Goal: Task Accomplishment & Management: Manage account settings

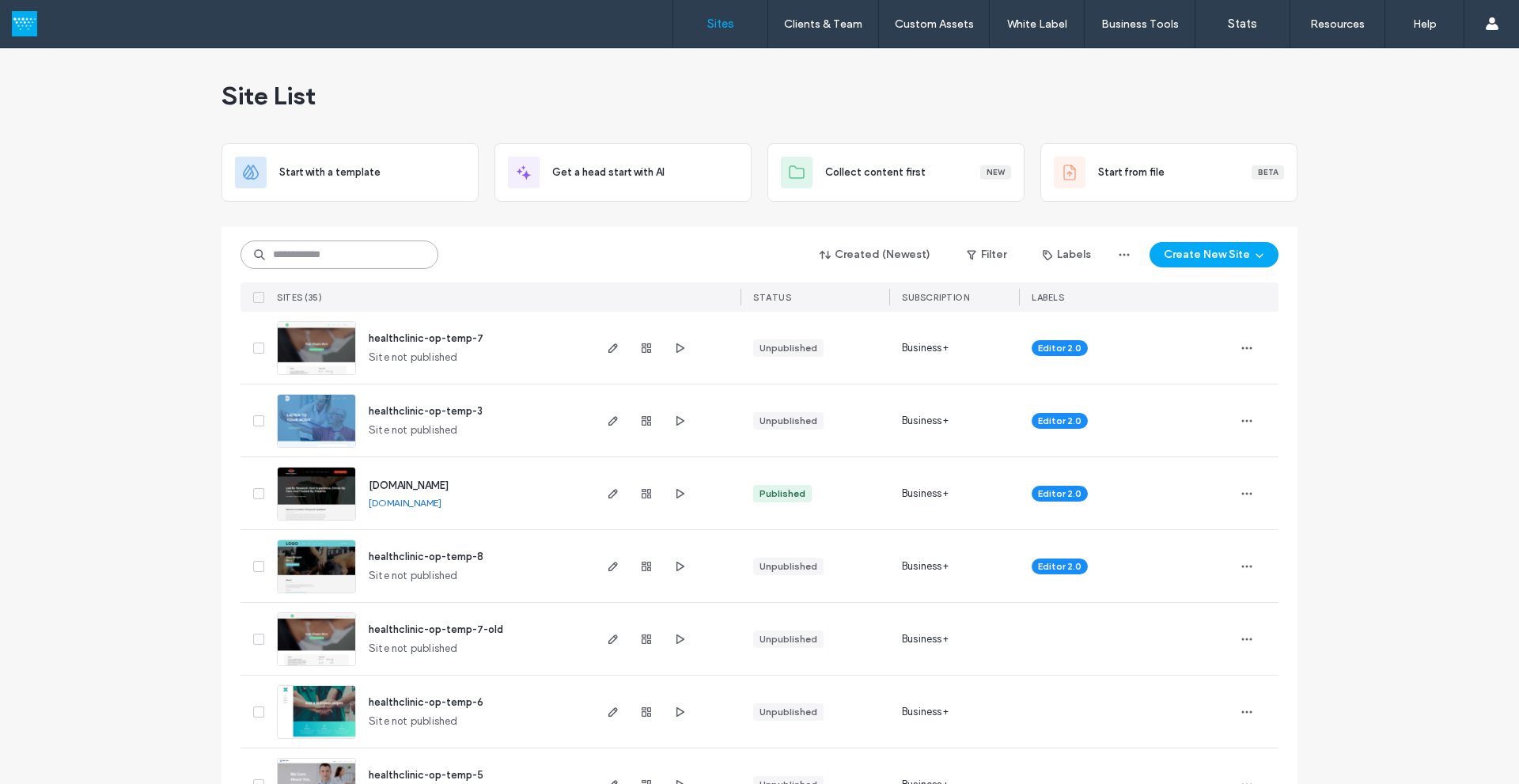
click at [392, 251] on input at bounding box center [340, 255] width 198 height 29
paste input "********"
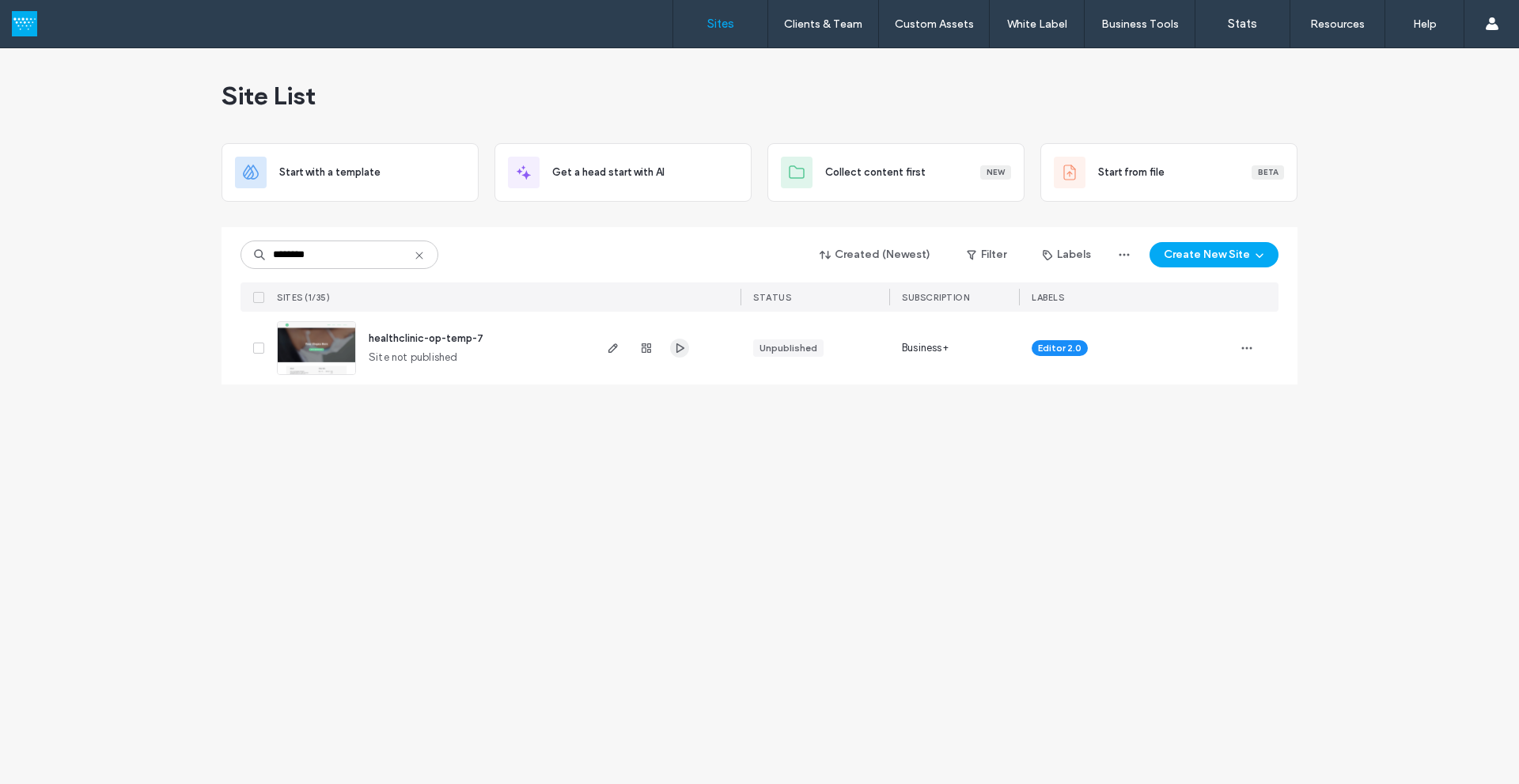
click at [681, 353] on icon "button" at bounding box center [679, 348] width 12 height 12
drag, startPoint x: 337, startPoint y: 251, endPoint x: 176, endPoint y: 251, distance: 161.0
click at [176, 251] on div "Site List Start with a template Get a head start with AI Collect content first …" at bounding box center [760, 416] width 1519 height 736
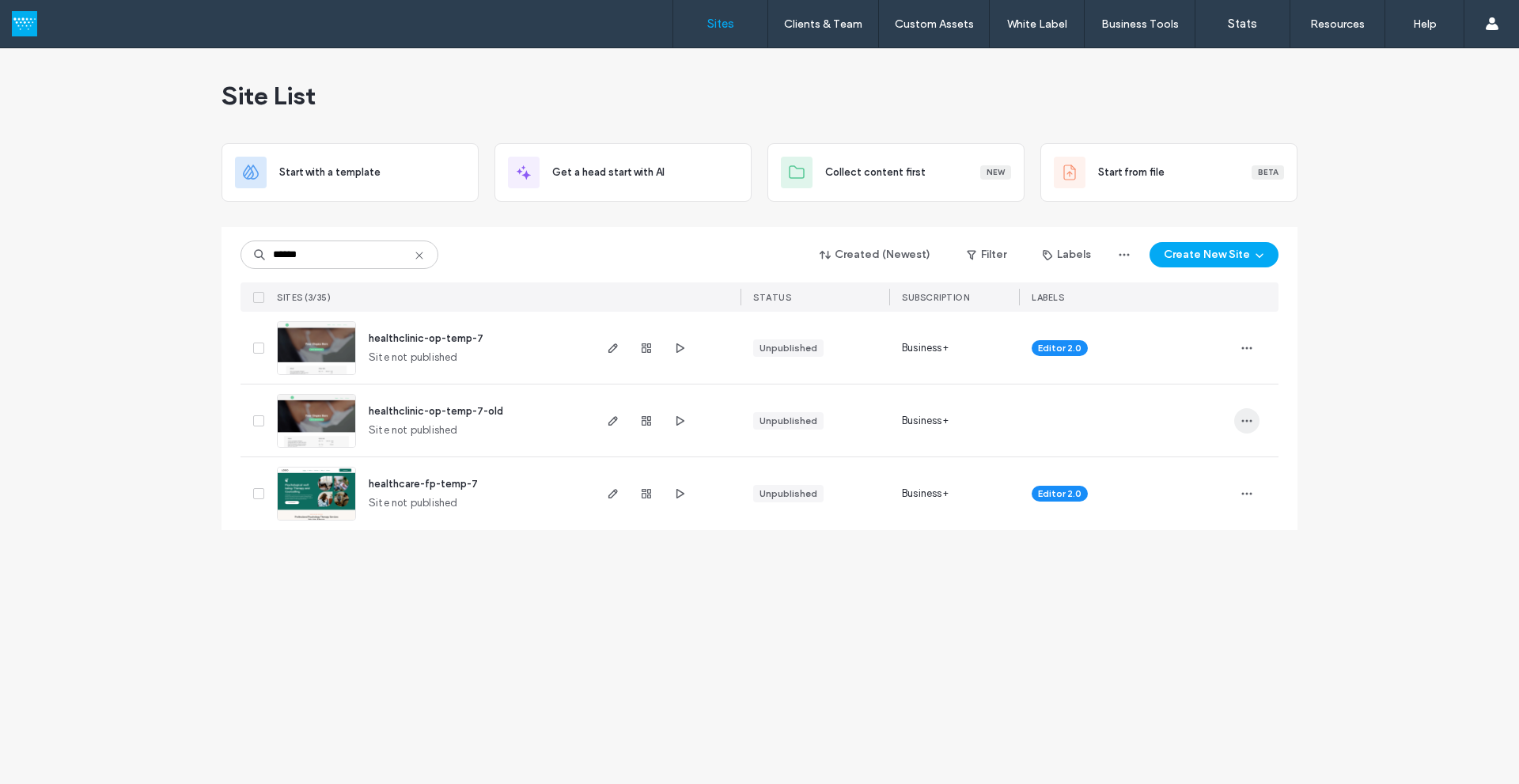
click at [1248, 422] on icon "button" at bounding box center [1246, 421] width 12 height 12
click at [679, 424] on use "button" at bounding box center [681, 421] width 8 height 10
drag, startPoint x: 348, startPoint y: 261, endPoint x: 208, endPoint y: 256, distance: 140.1
click at [208, 256] on div "Site List Start with a template Get a head start with AI Collect content first …" at bounding box center [760, 416] width 1519 height 736
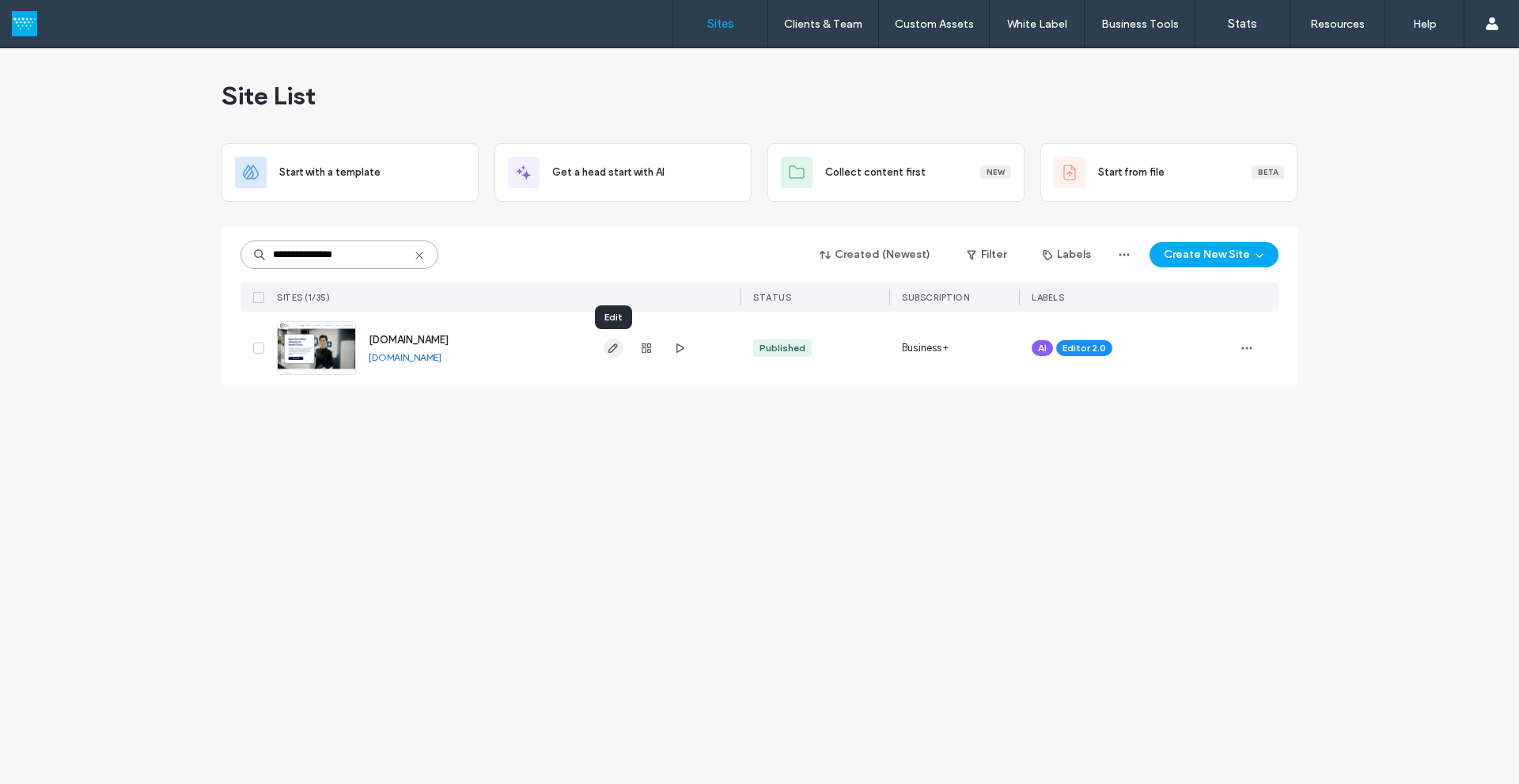
type input "**********"
click at [617, 349] on icon "button" at bounding box center [613, 348] width 12 height 12
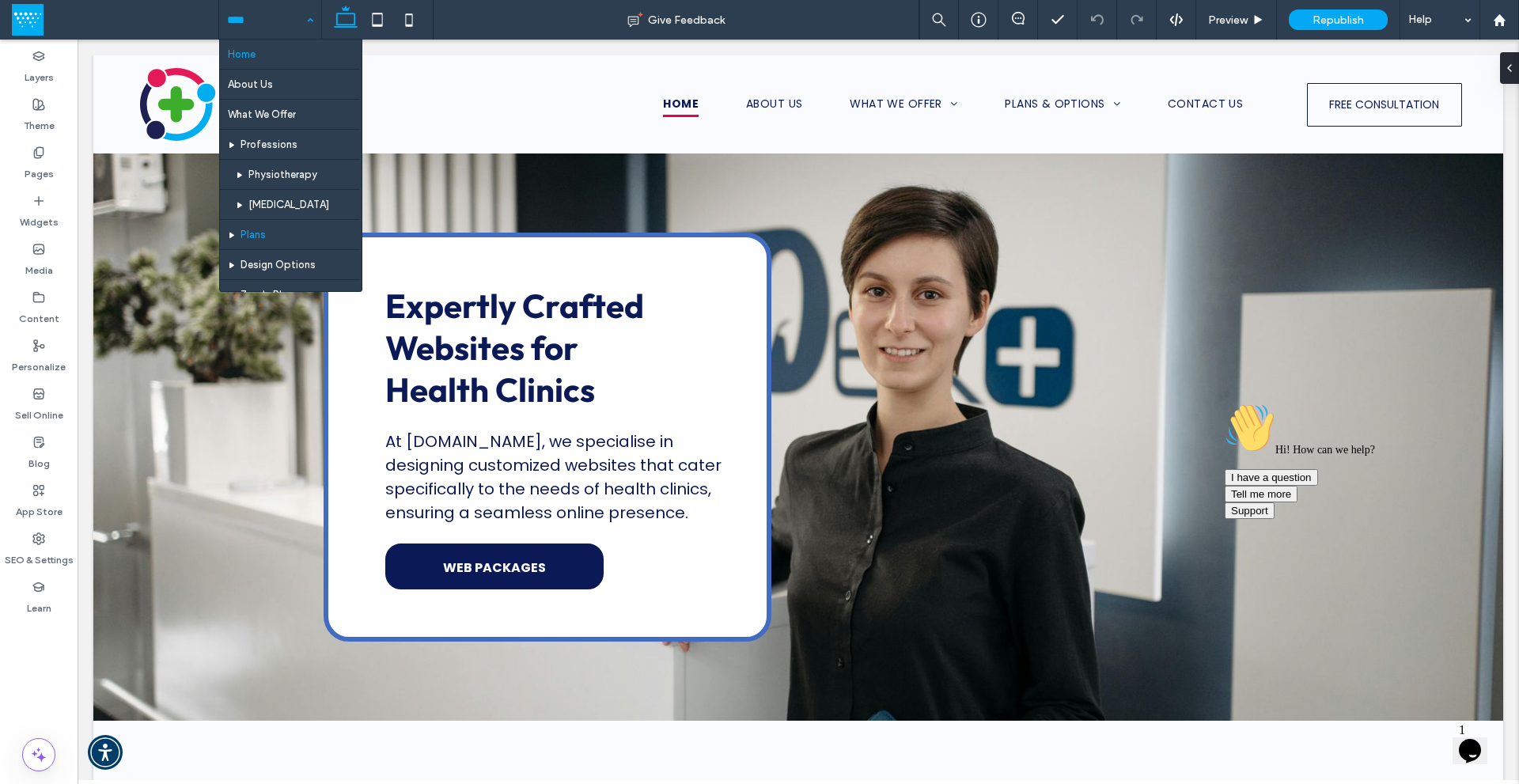
scroll to position [79, 0]
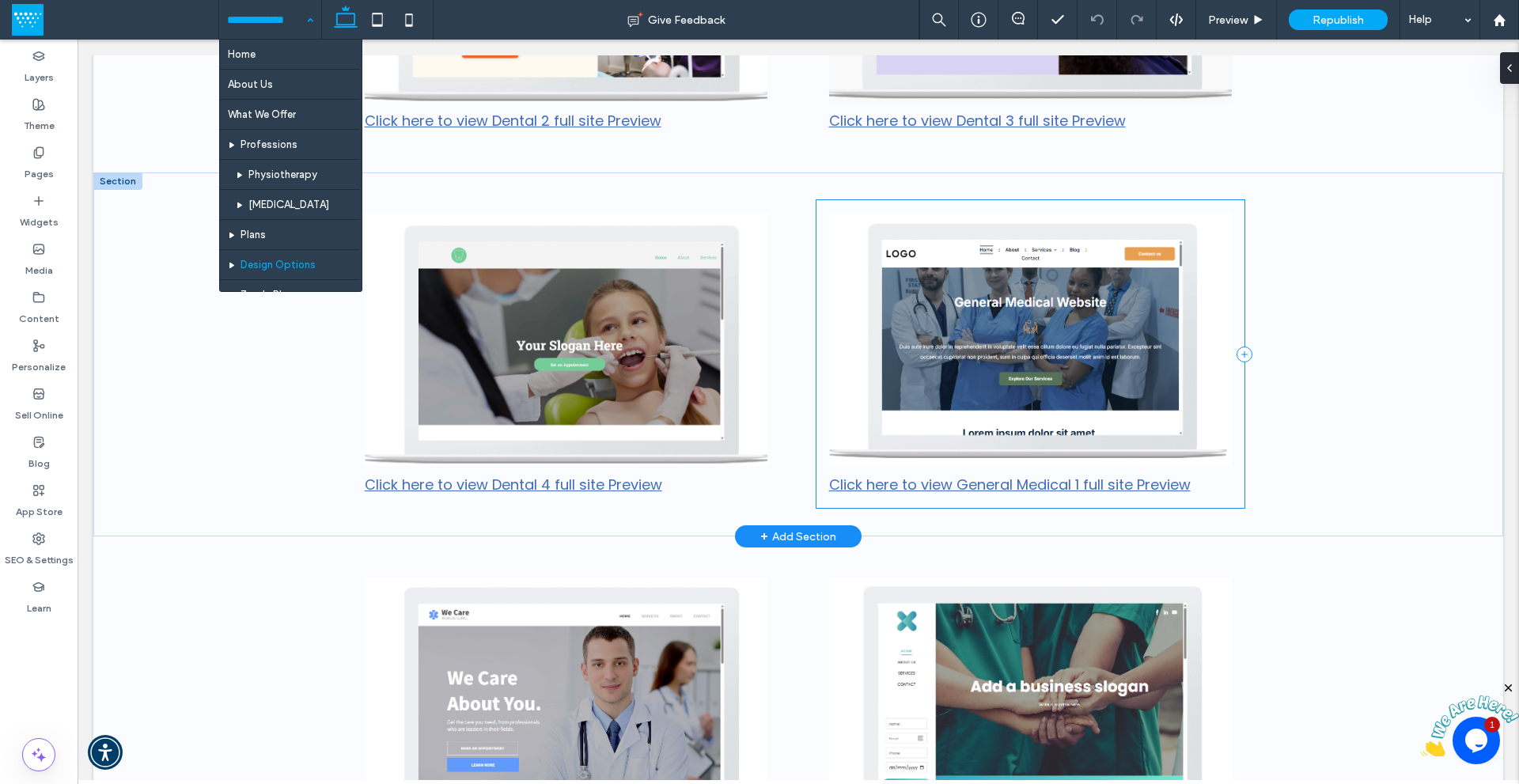
scroll to position [1266, 0]
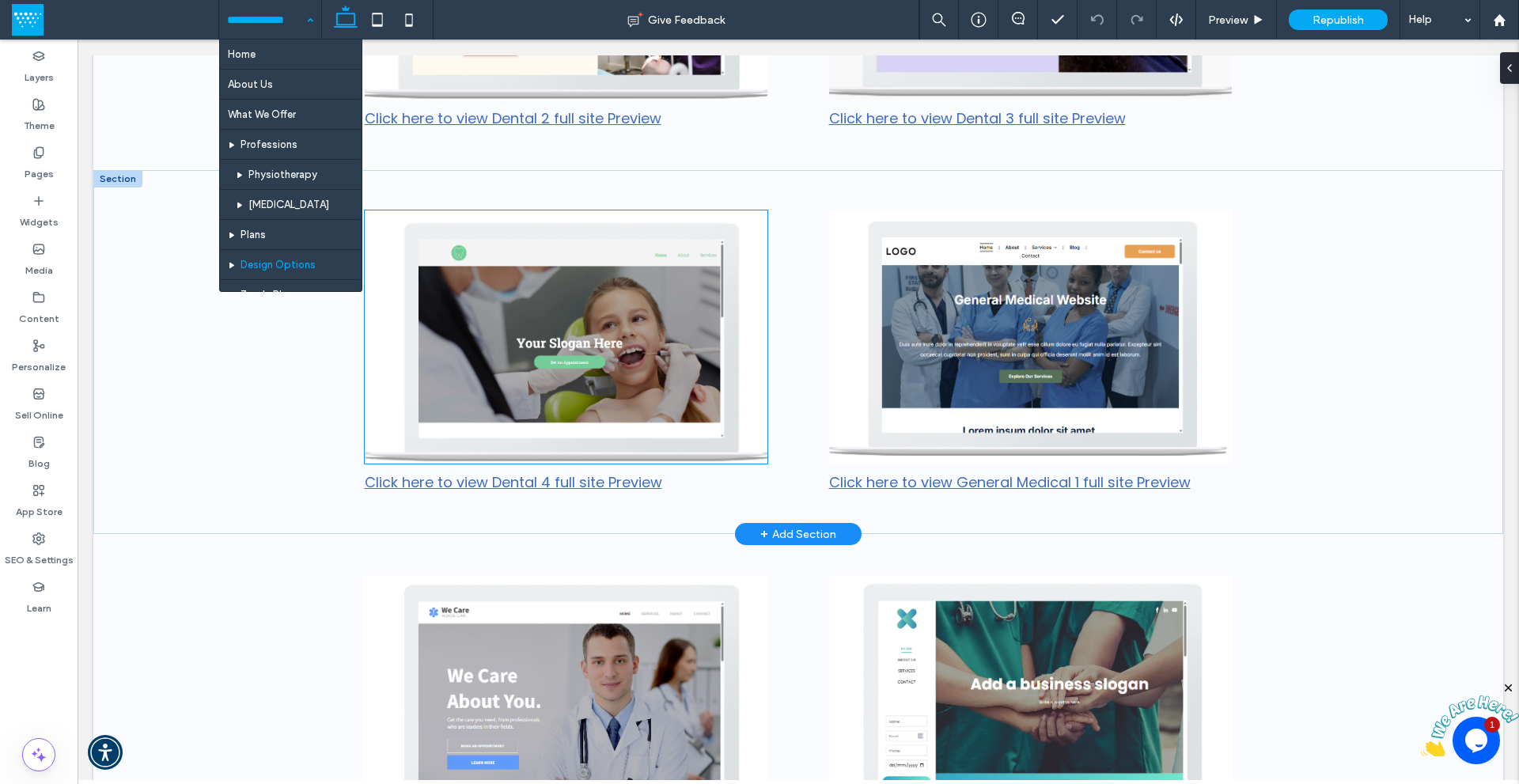
click at [639, 392] on img at bounding box center [566, 336] width 403 height 253
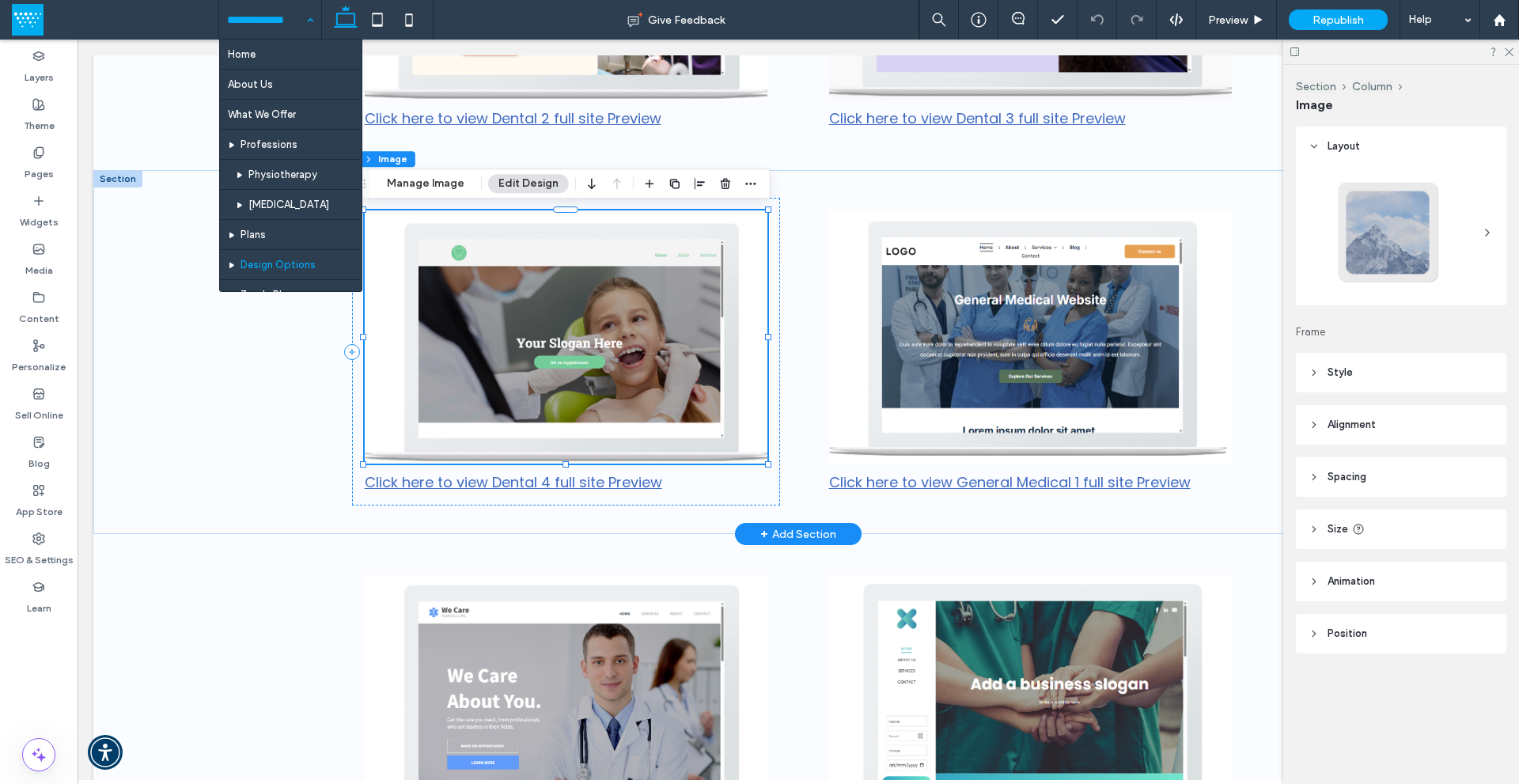
click at [639, 392] on img at bounding box center [566, 336] width 403 height 253
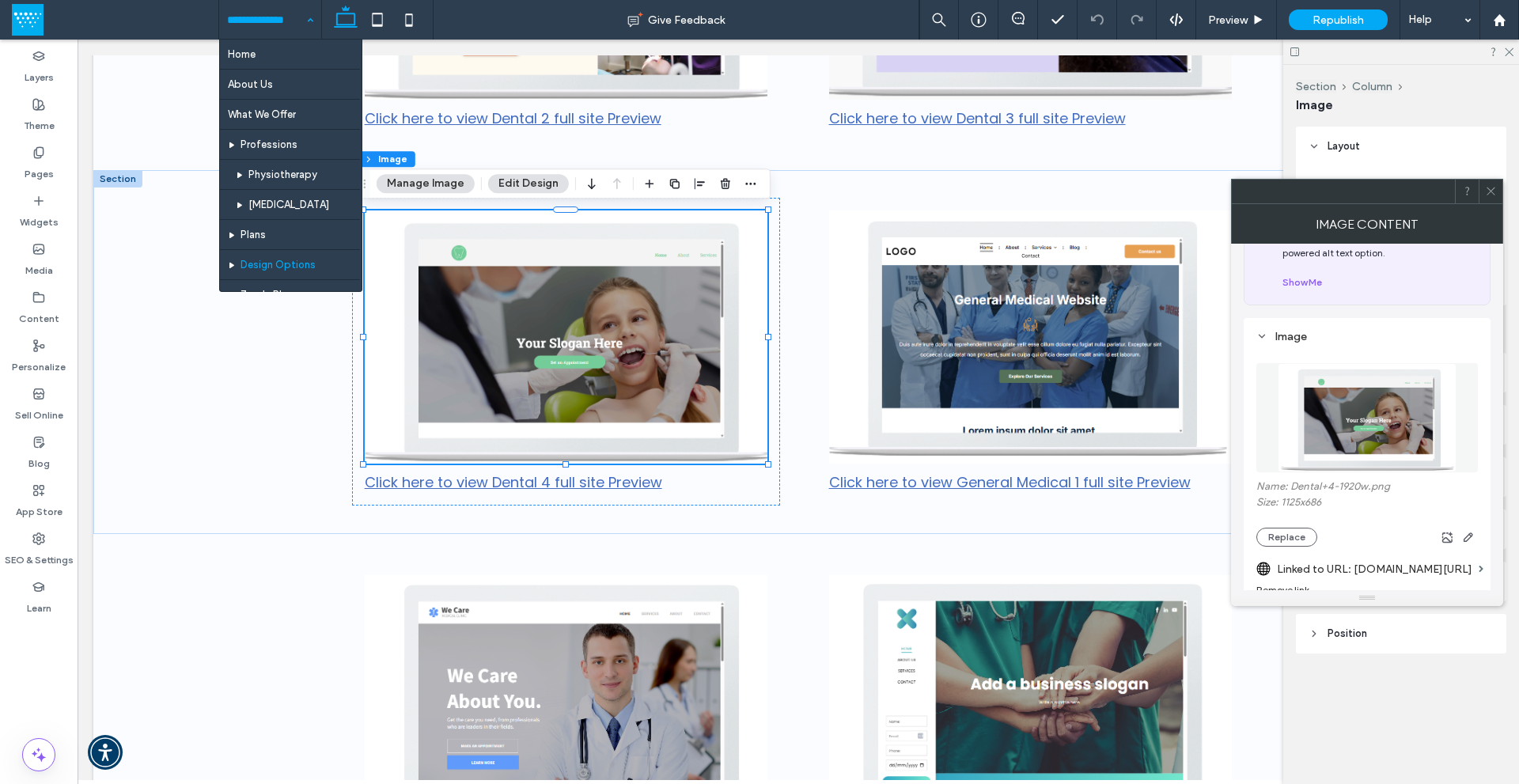
scroll to position [158, 0]
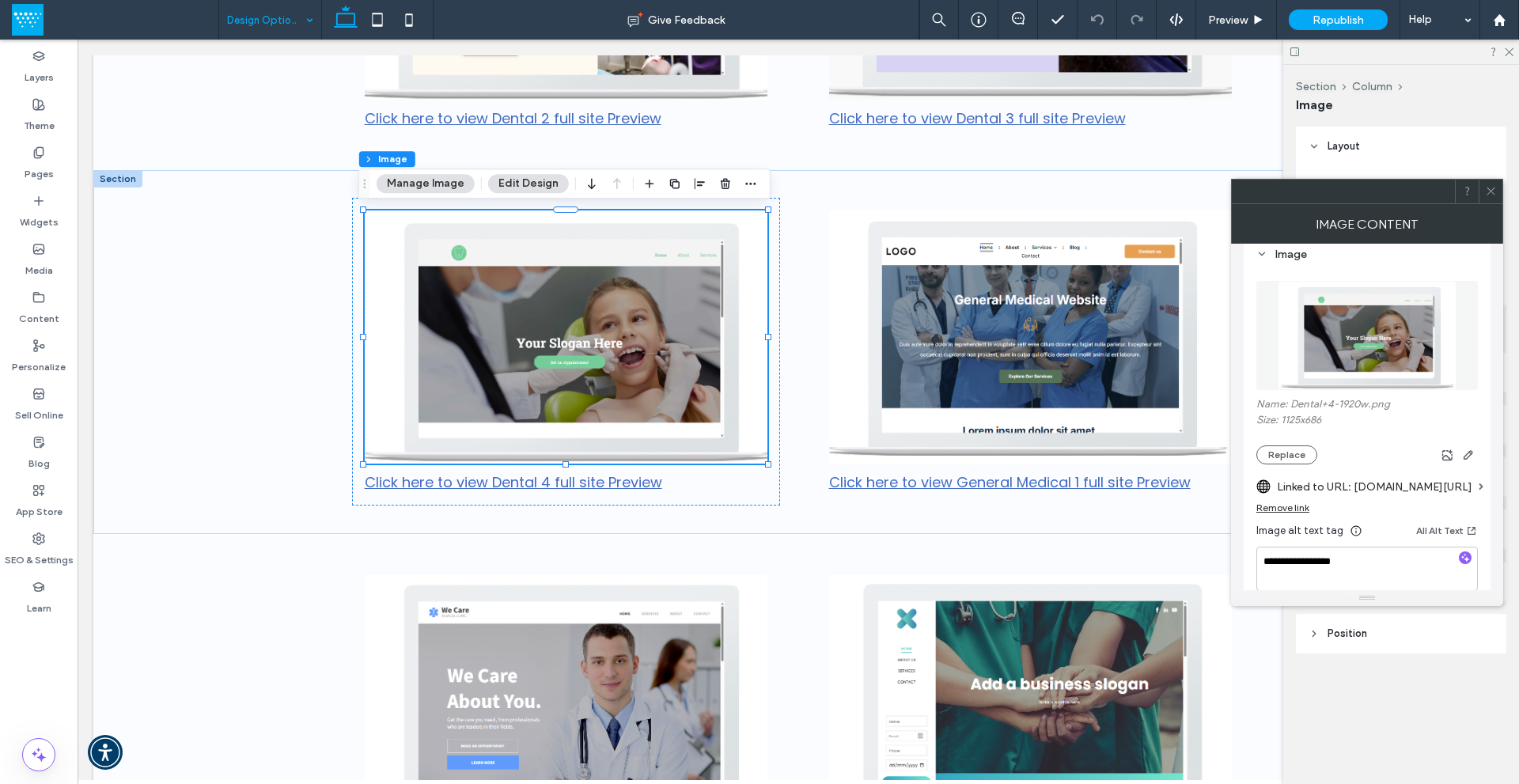
click at [1287, 507] on div "Remove link" at bounding box center [1282, 507] width 53 height 12
click at [1318, 490] on label "Link image" at bounding box center [1361, 487] width 210 height 29
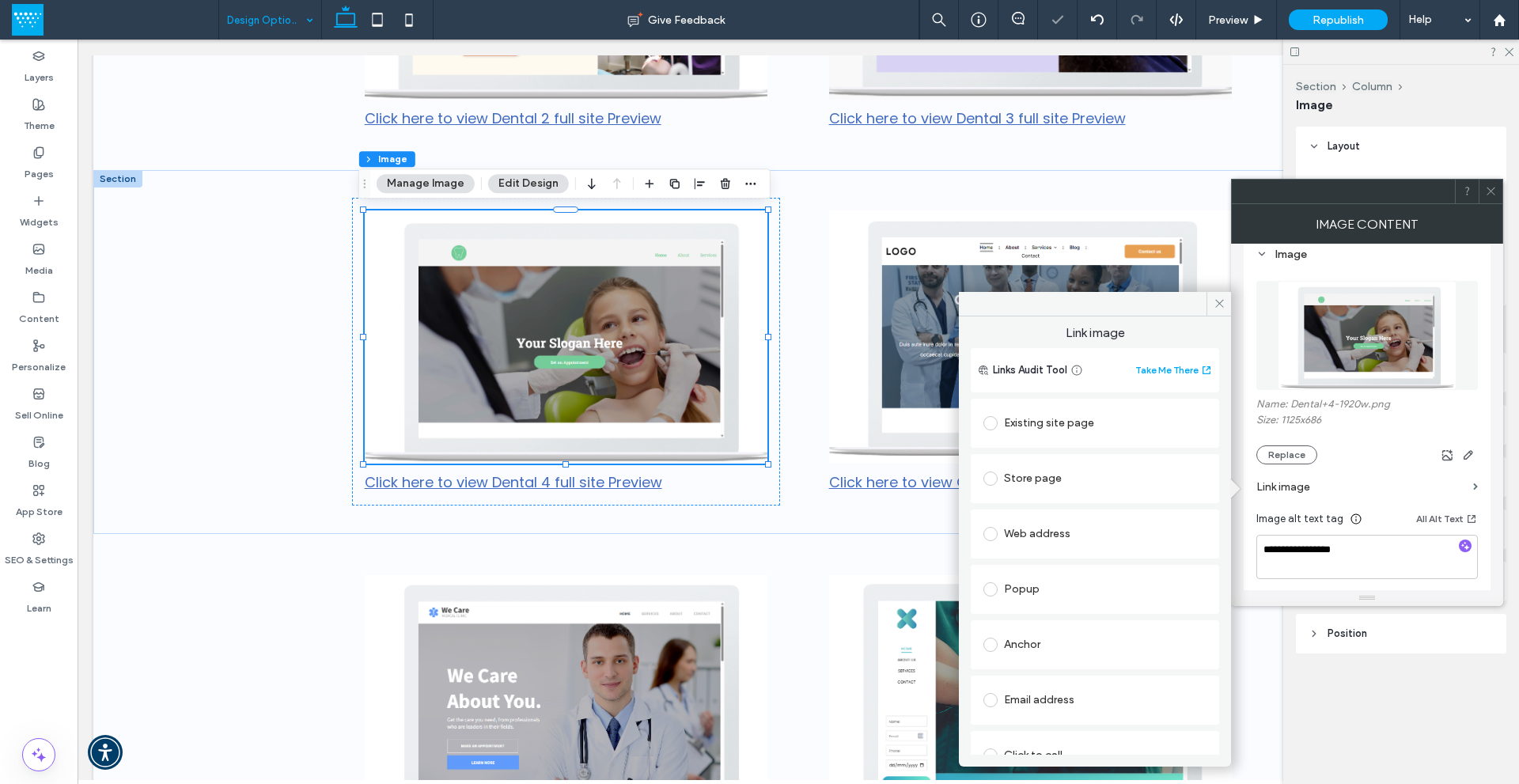
click at [989, 533] on span at bounding box center [990, 534] width 14 height 14
click at [1038, 561] on input "url" at bounding box center [1095, 565] width 223 height 20
paste input "**********"
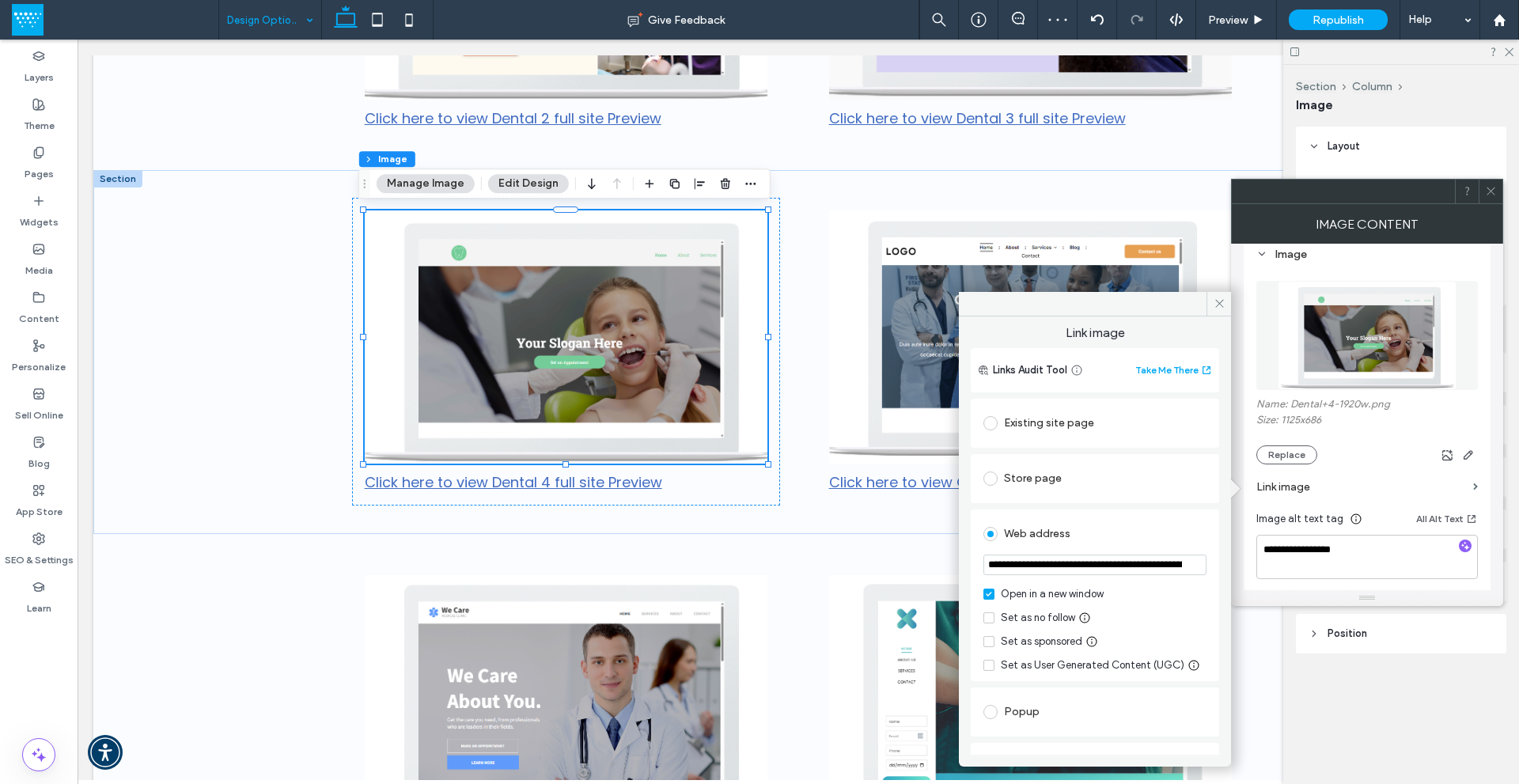
scroll to position [0, 127]
type input "**********"
click at [1177, 603] on div "Open in a new window Set as no follow Set as sponsored Set as User Generated Co…" at bounding box center [1095, 629] width 223 height 87
click at [1226, 307] on span at bounding box center [1219, 304] width 25 height 24
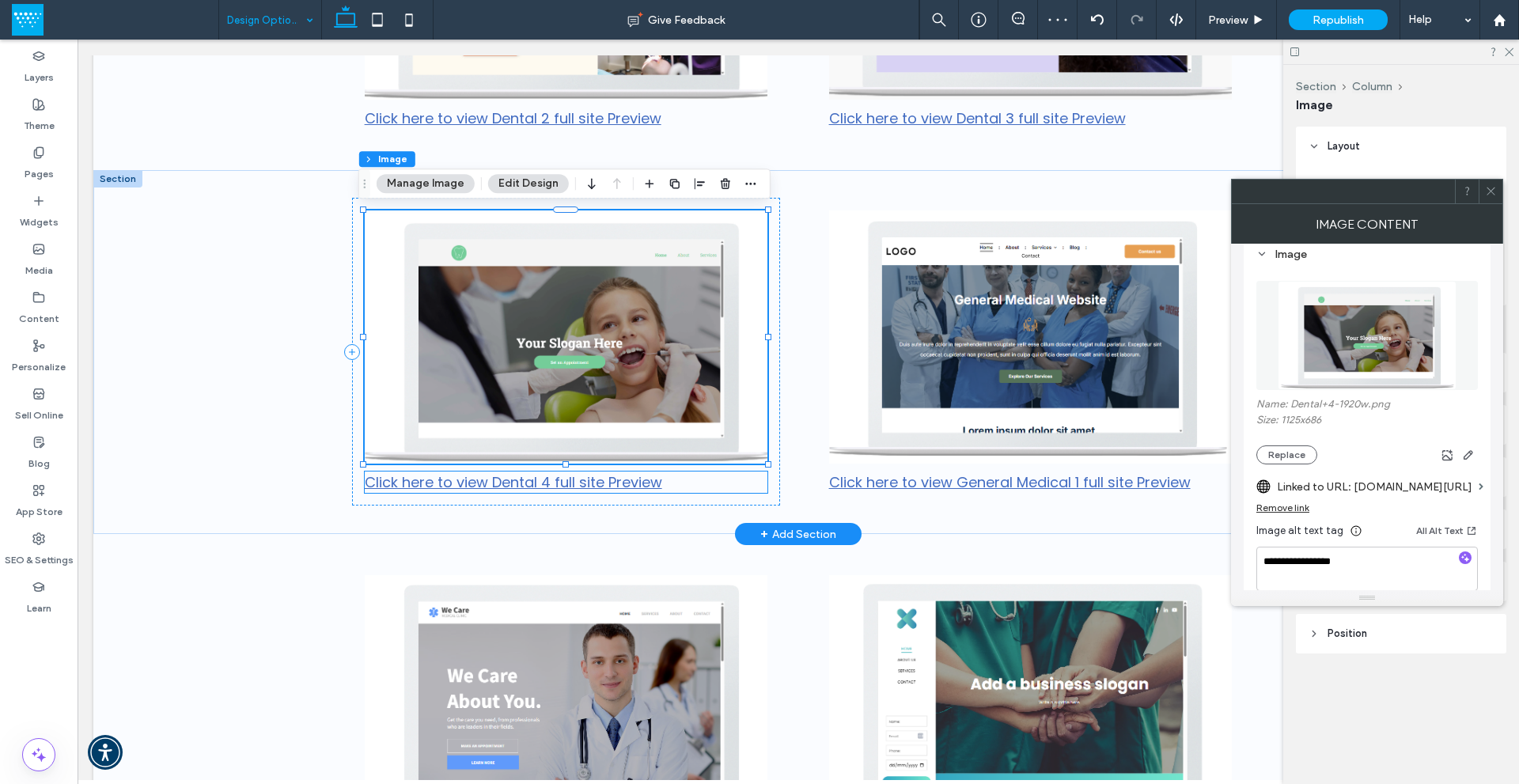
click at [532, 483] on link "Click here to view Dental 4 full site Preview" at bounding box center [514, 482] width 298 height 20
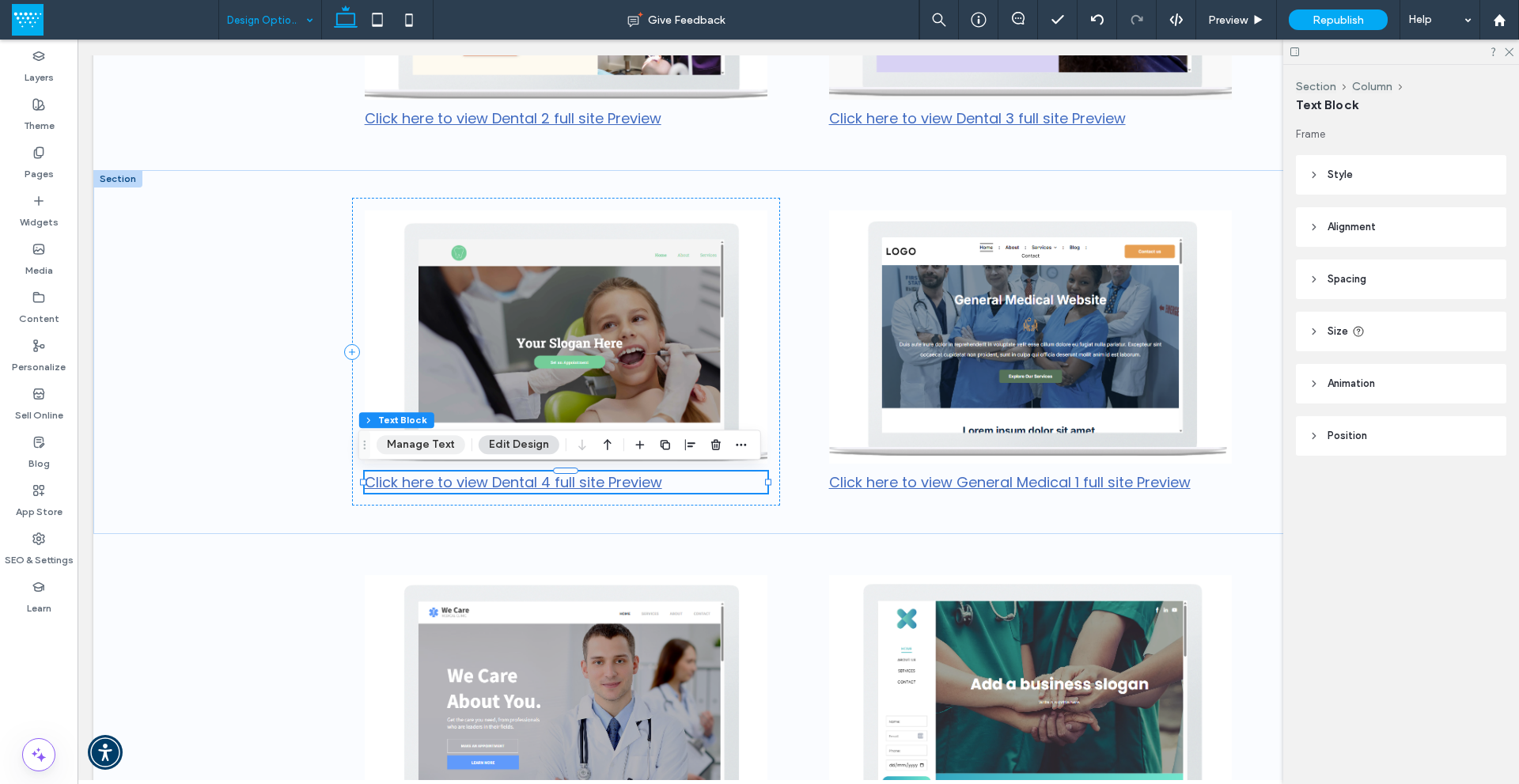
click at [437, 442] on button "Manage Text" at bounding box center [421, 444] width 88 height 19
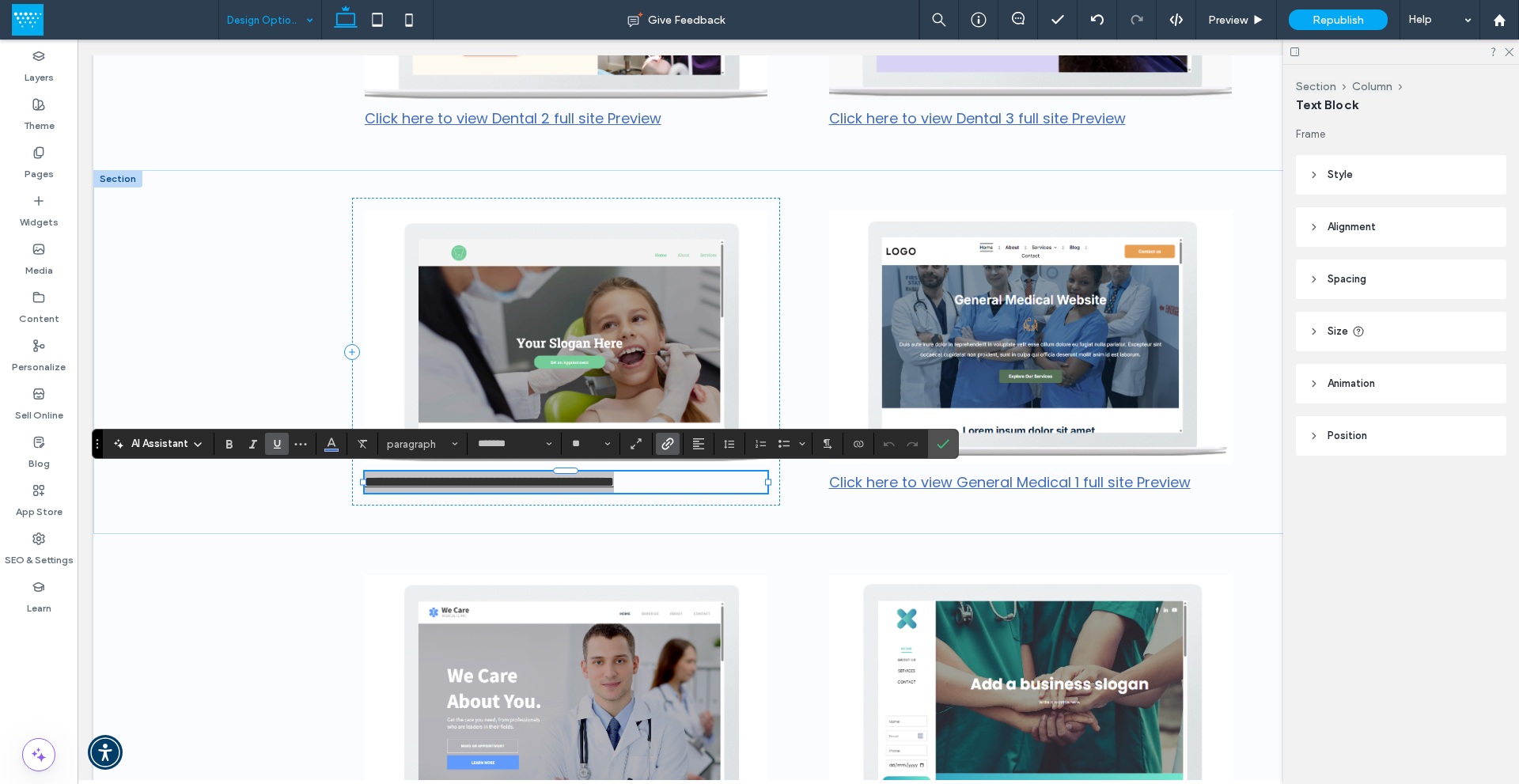
click at [670, 444] on icon "Link" at bounding box center [667, 444] width 12 height 12
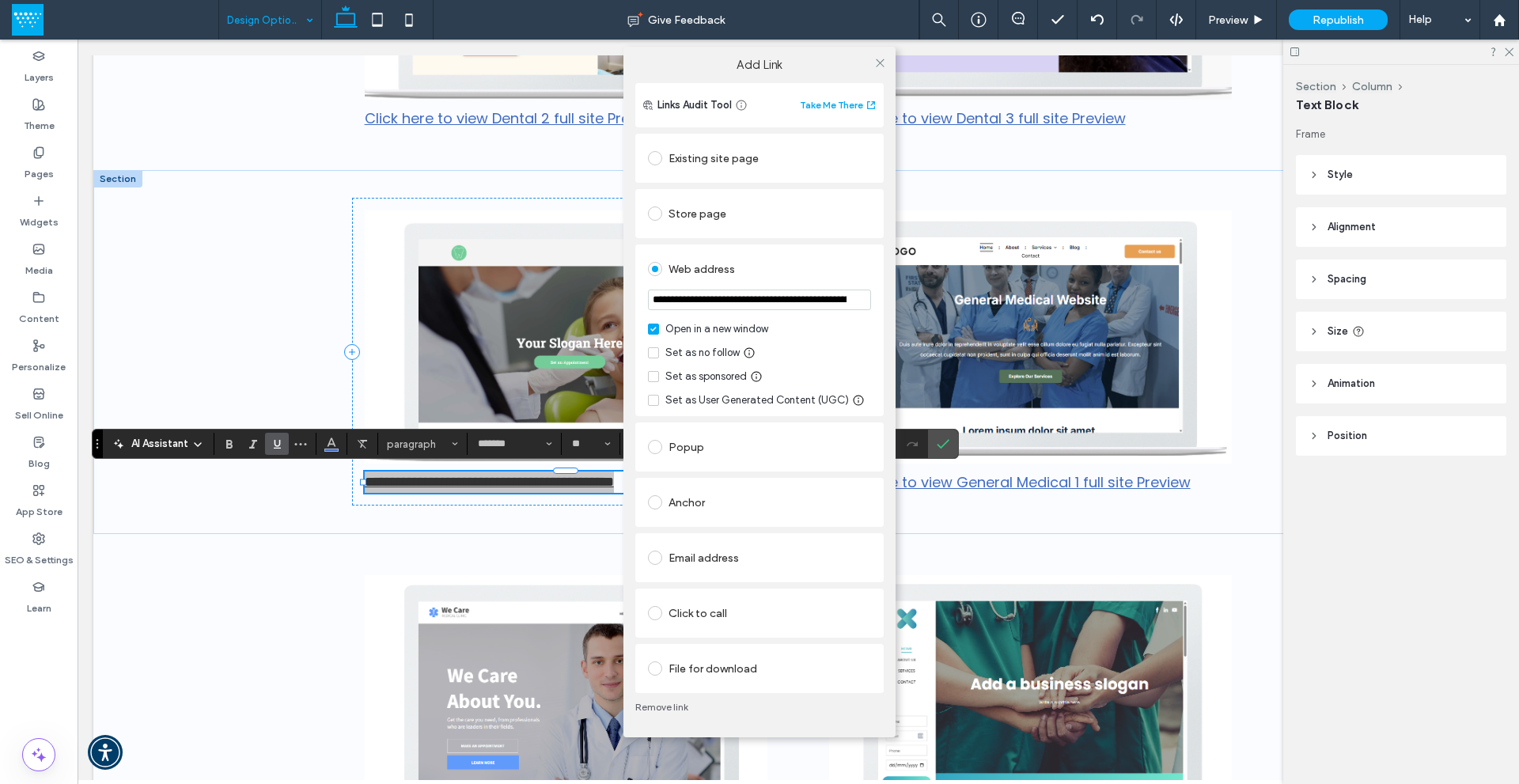
click at [751, 298] on input "**********" at bounding box center [760, 300] width 223 height 20
type input "*"
type input "**********"
click at [803, 349] on div "Set as no follow" at bounding box center [760, 353] width 223 height 16
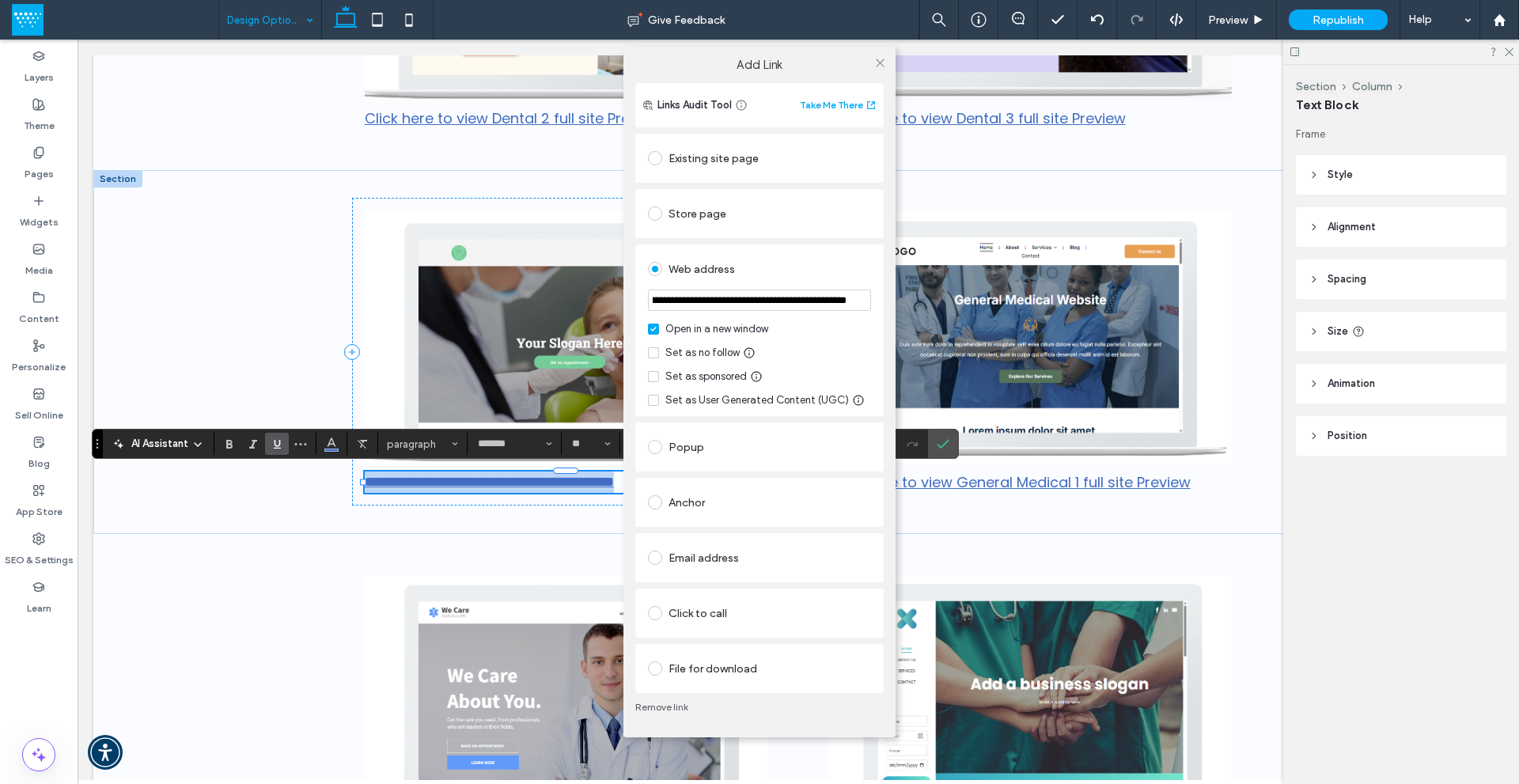
scroll to position [0, 0]
click at [879, 65] on icon at bounding box center [880, 63] width 12 height 12
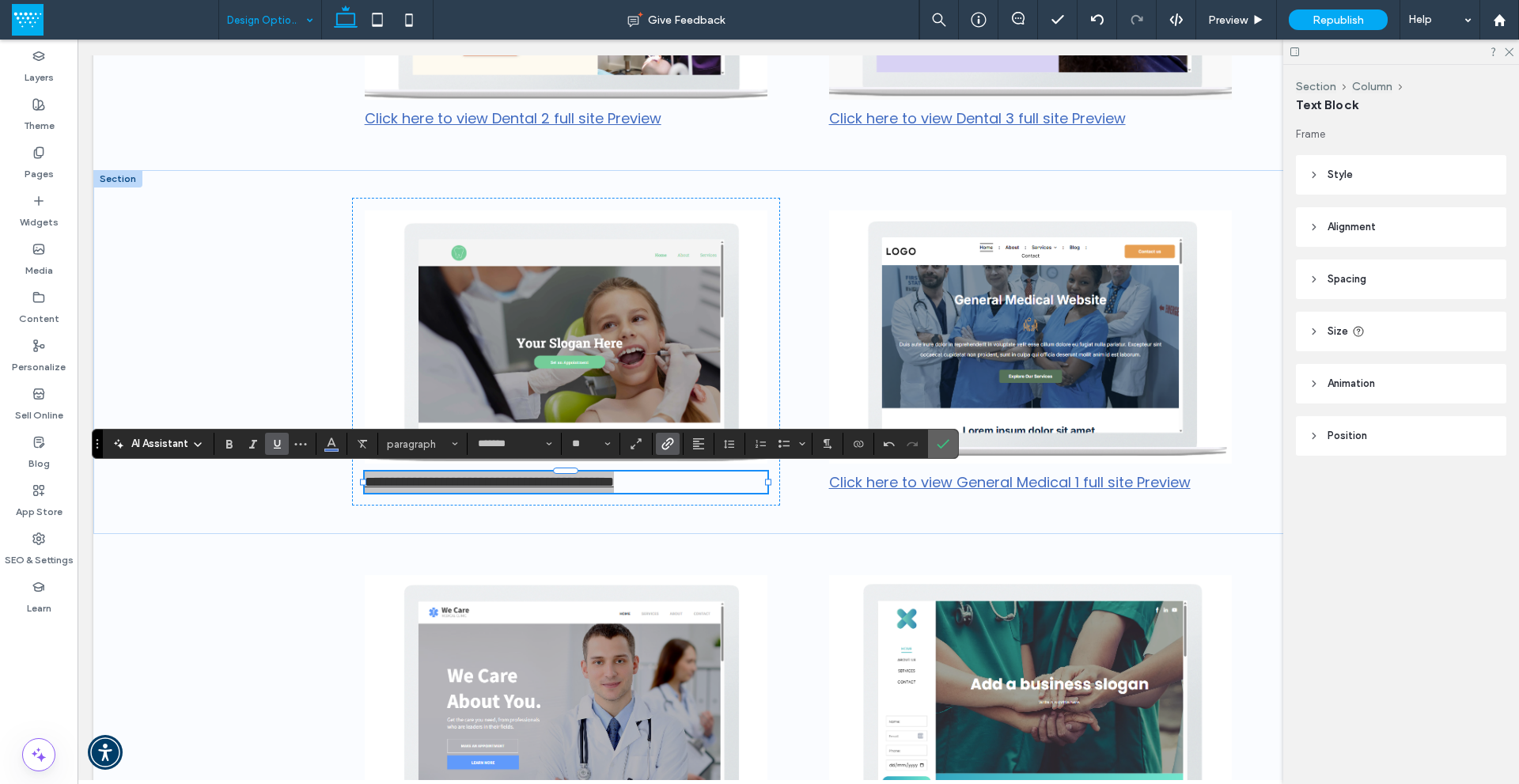
click at [941, 446] on icon "Confirm" at bounding box center [943, 444] width 12 height 12
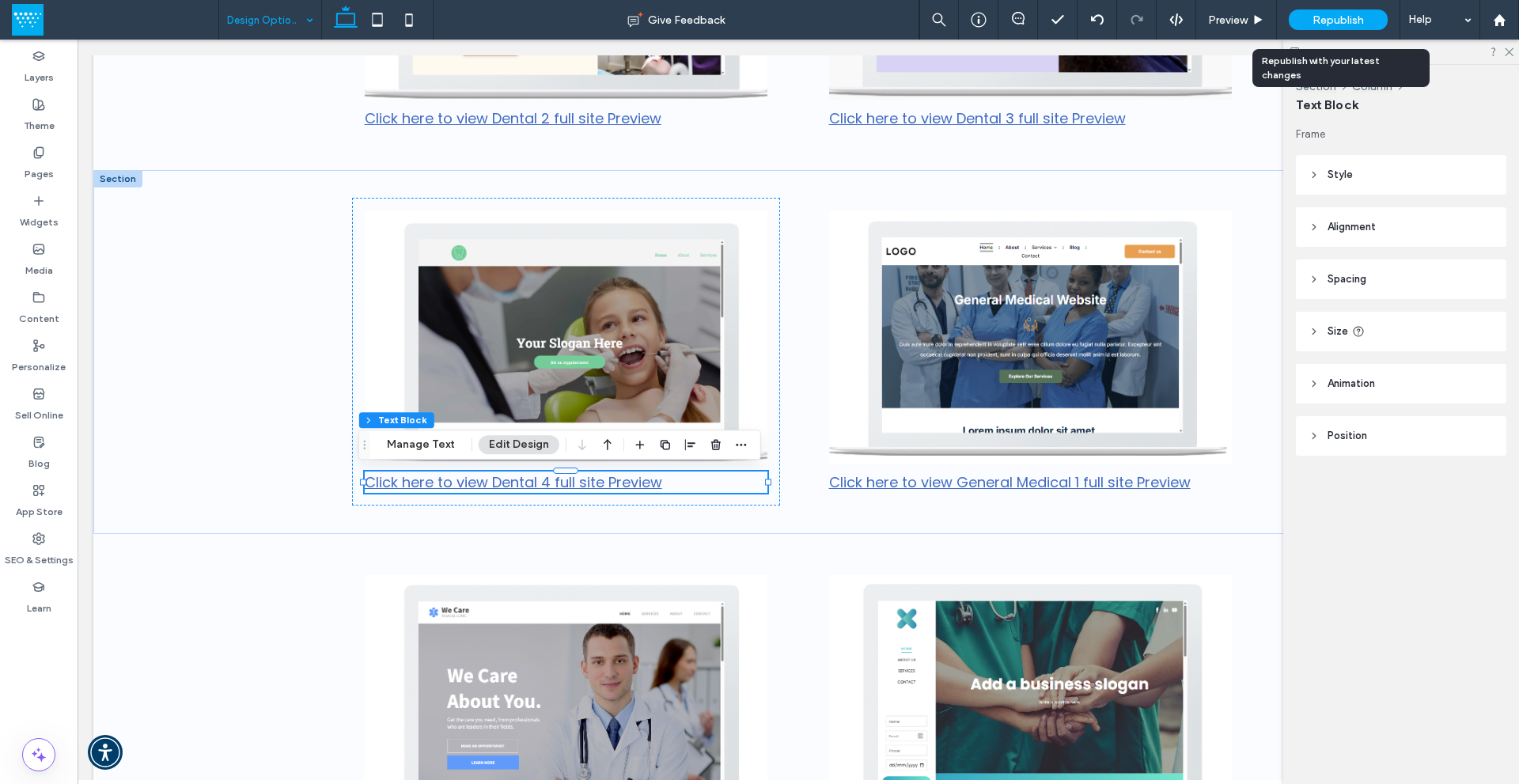
click at [1345, 19] on span "Republish" at bounding box center [1338, 20] width 52 height 13
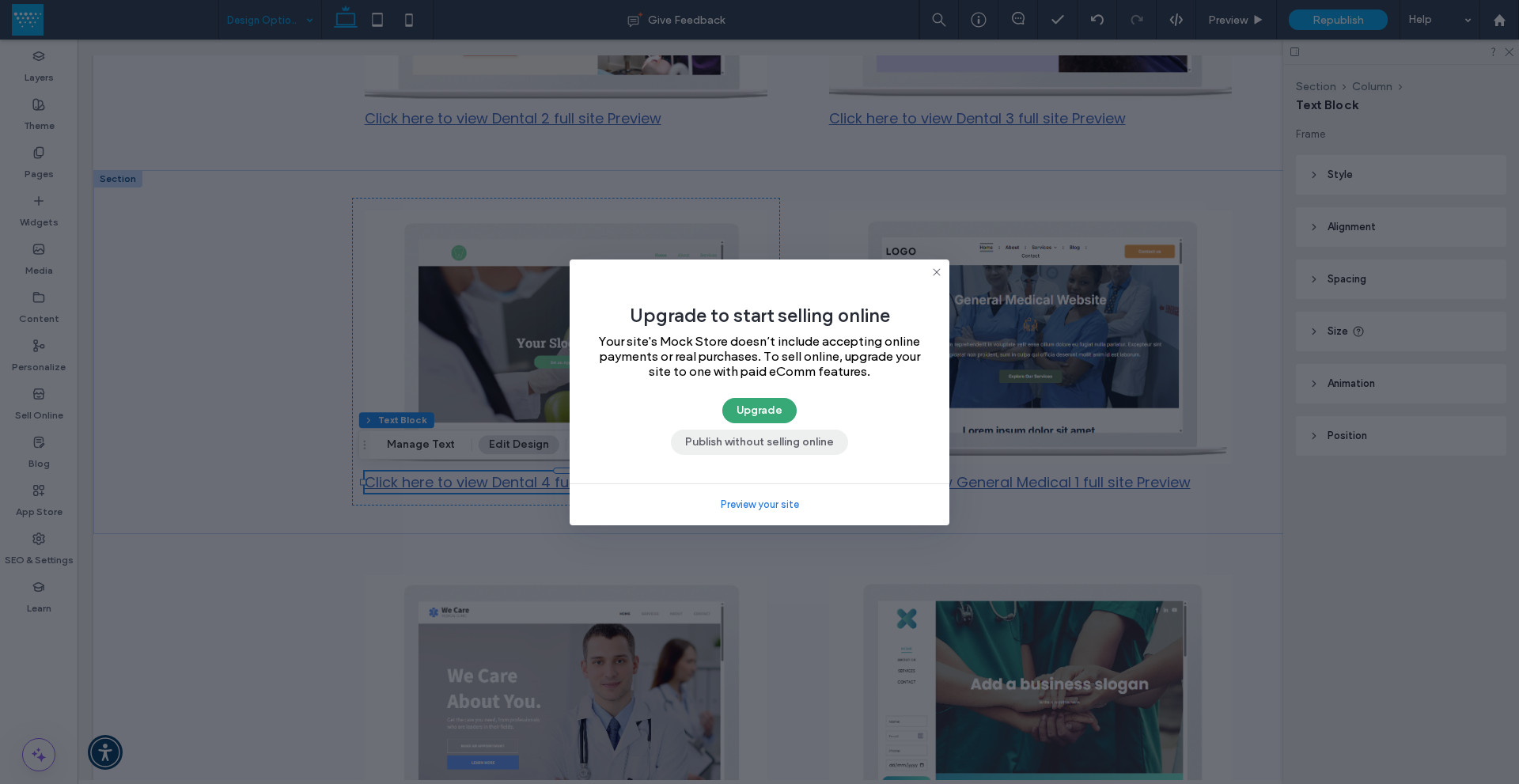
click at [762, 442] on button "Publish without selling online" at bounding box center [760, 442] width 178 height 25
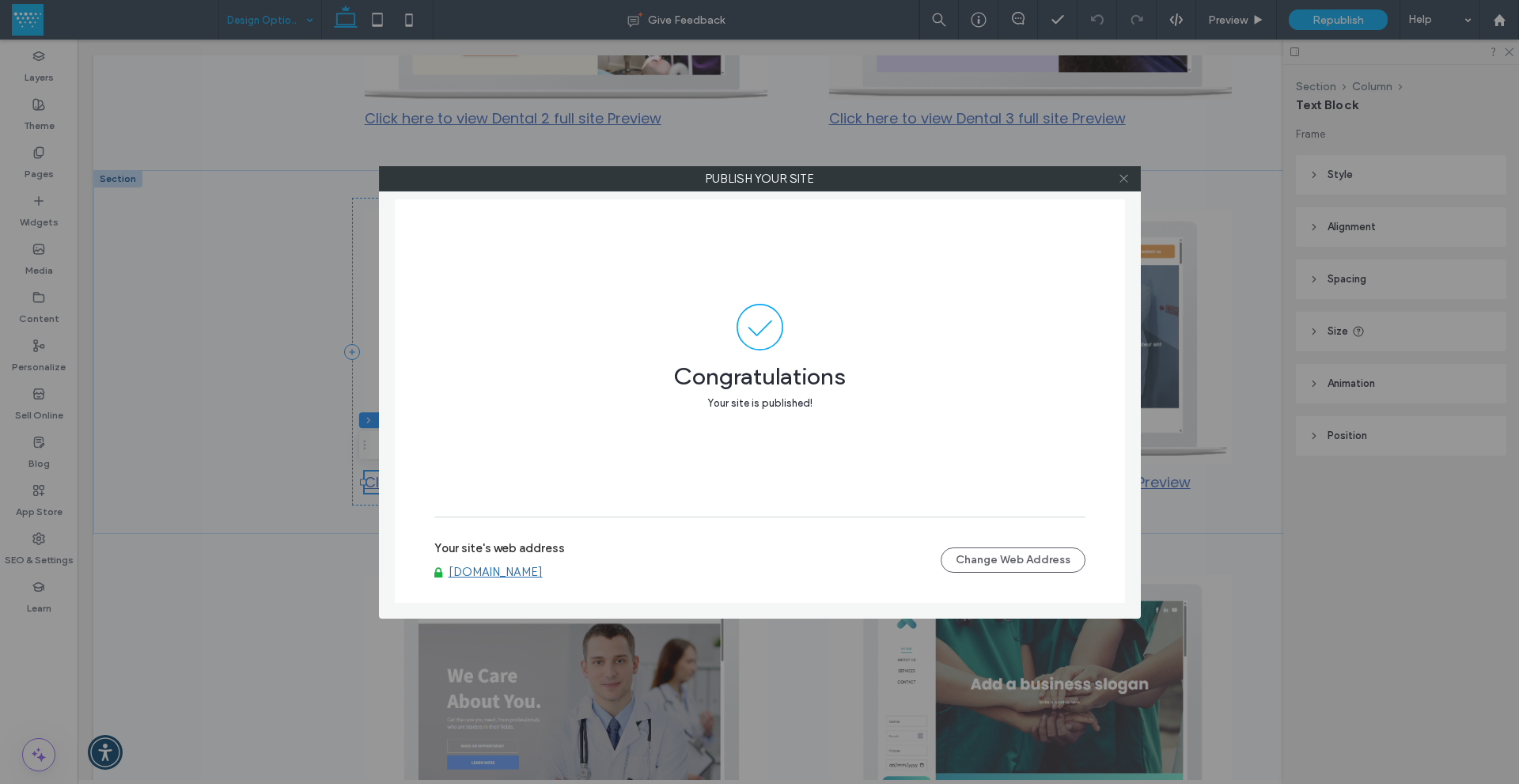
click at [1119, 182] on icon at bounding box center [1124, 178] width 12 height 12
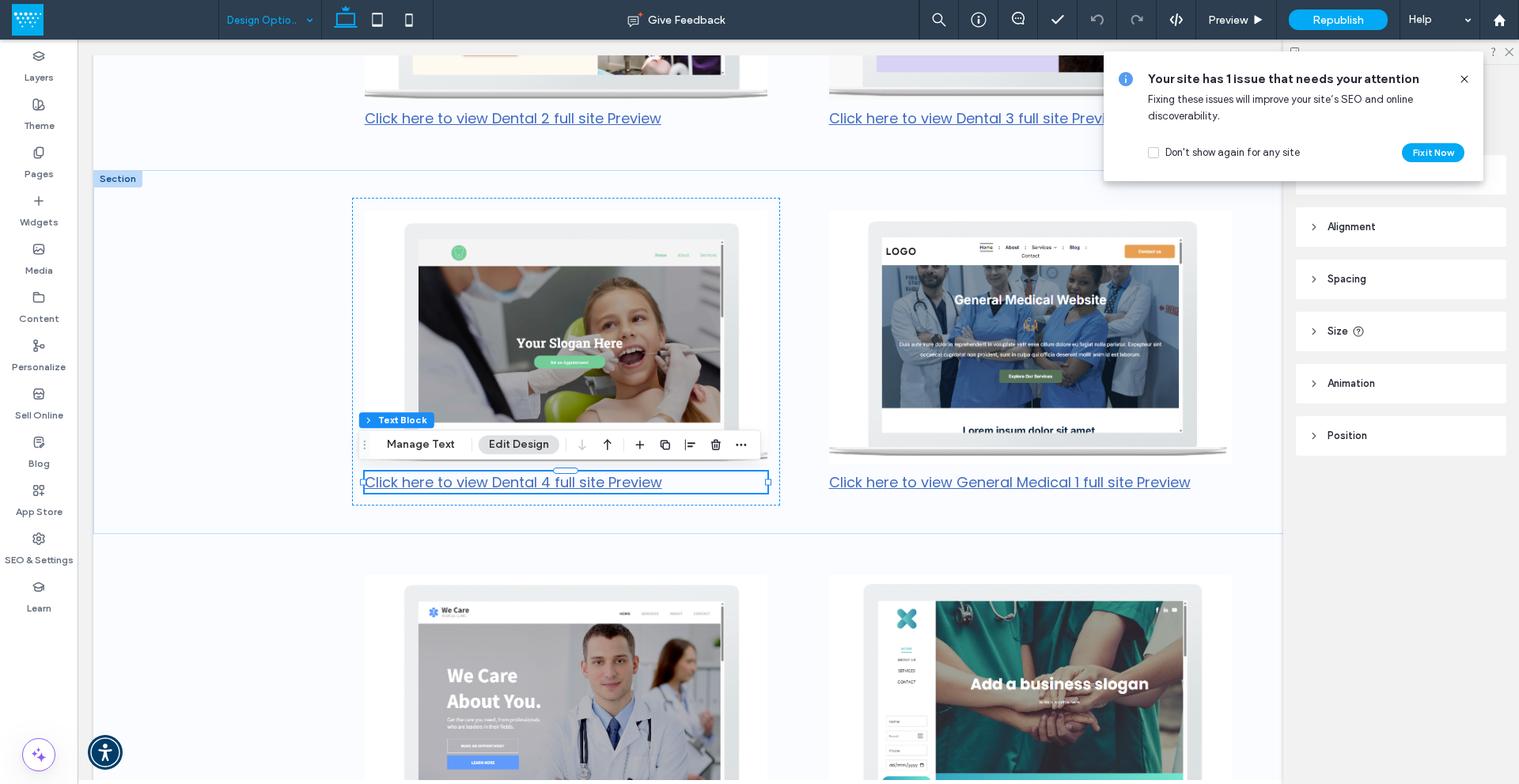
click at [1465, 79] on use at bounding box center [1464, 79] width 7 height 7
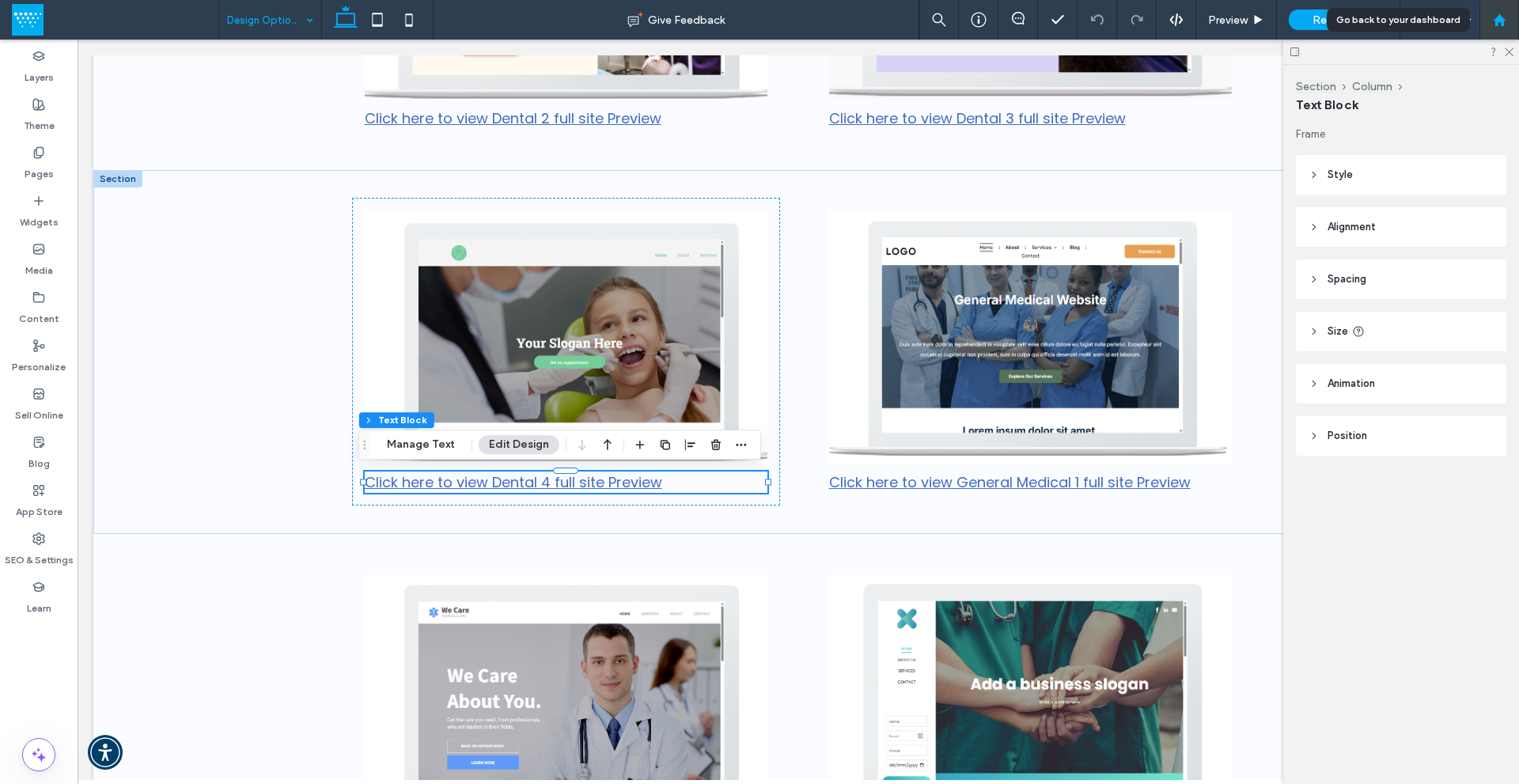
click at [1497, 18] on use at bounding box center [1499, 19] width 12 height 12
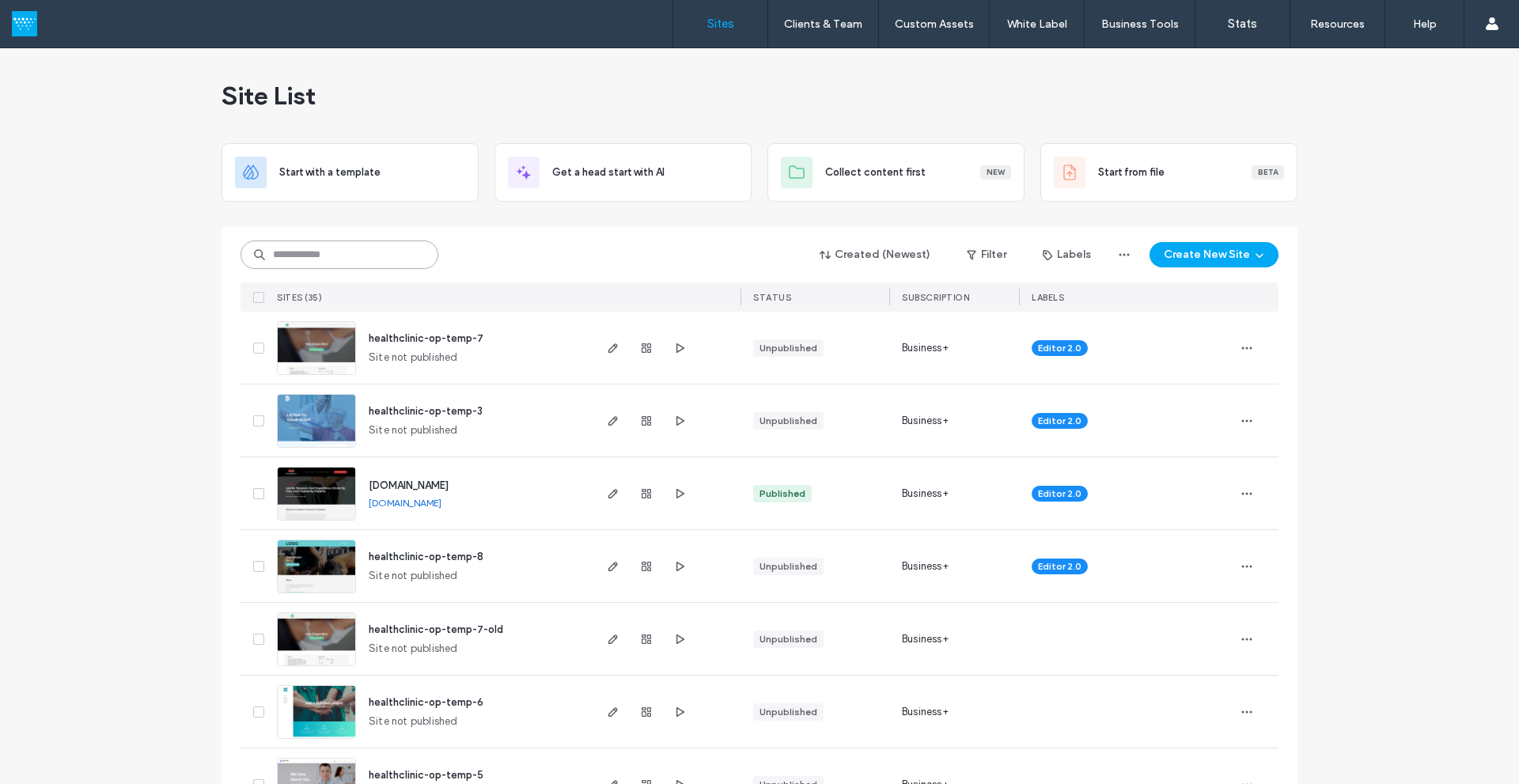
click at [321, 252] on input at bounding box center [340, 255] width 198 height 29
paste input "********"
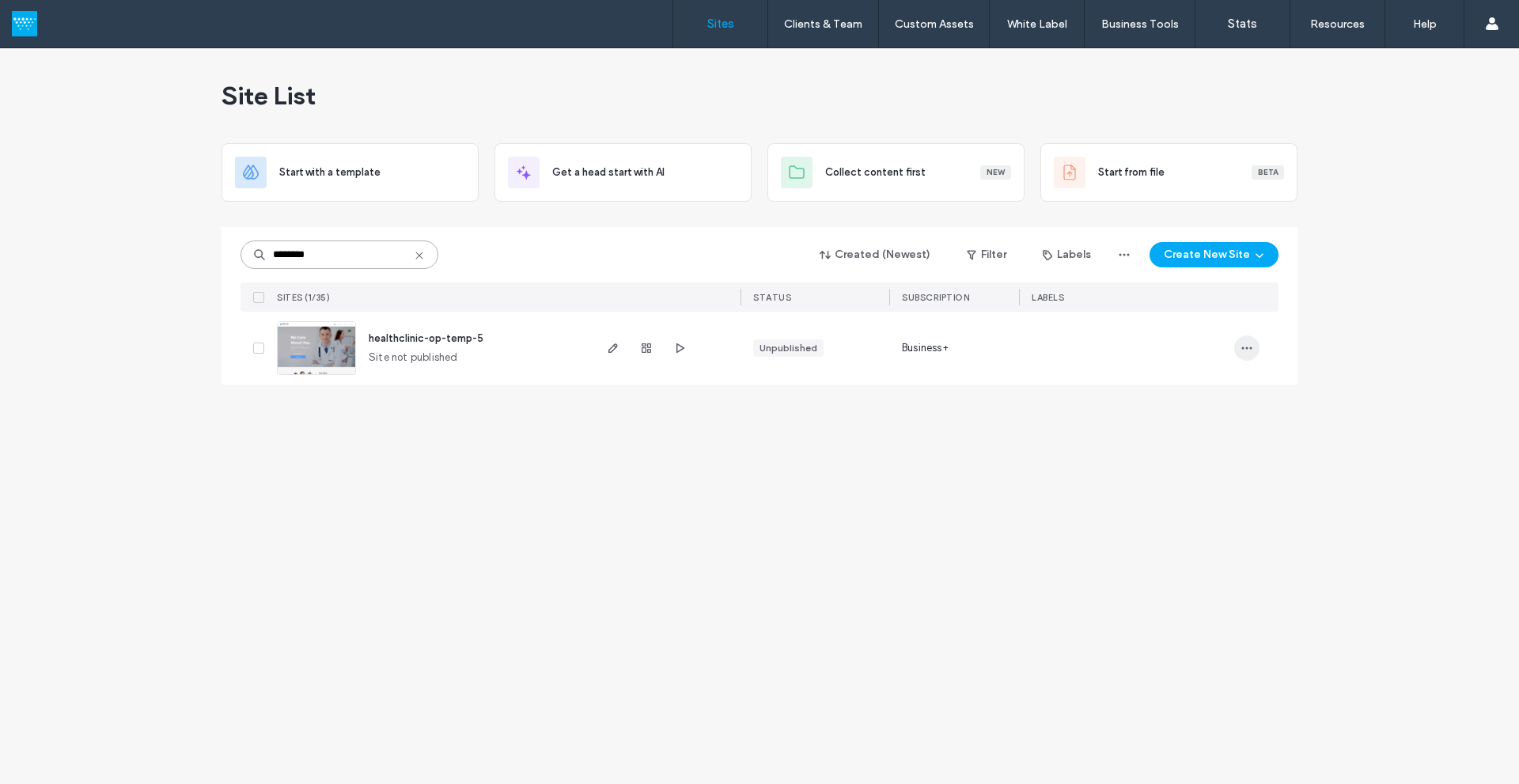
type input "********"
click at [1251, 351] on icon "button" at bounding box center [1246, 348] width 12 height 12
click at [1194, 397] on div "Rename Site" at bounding box center [1188, 389] width 141 height 30
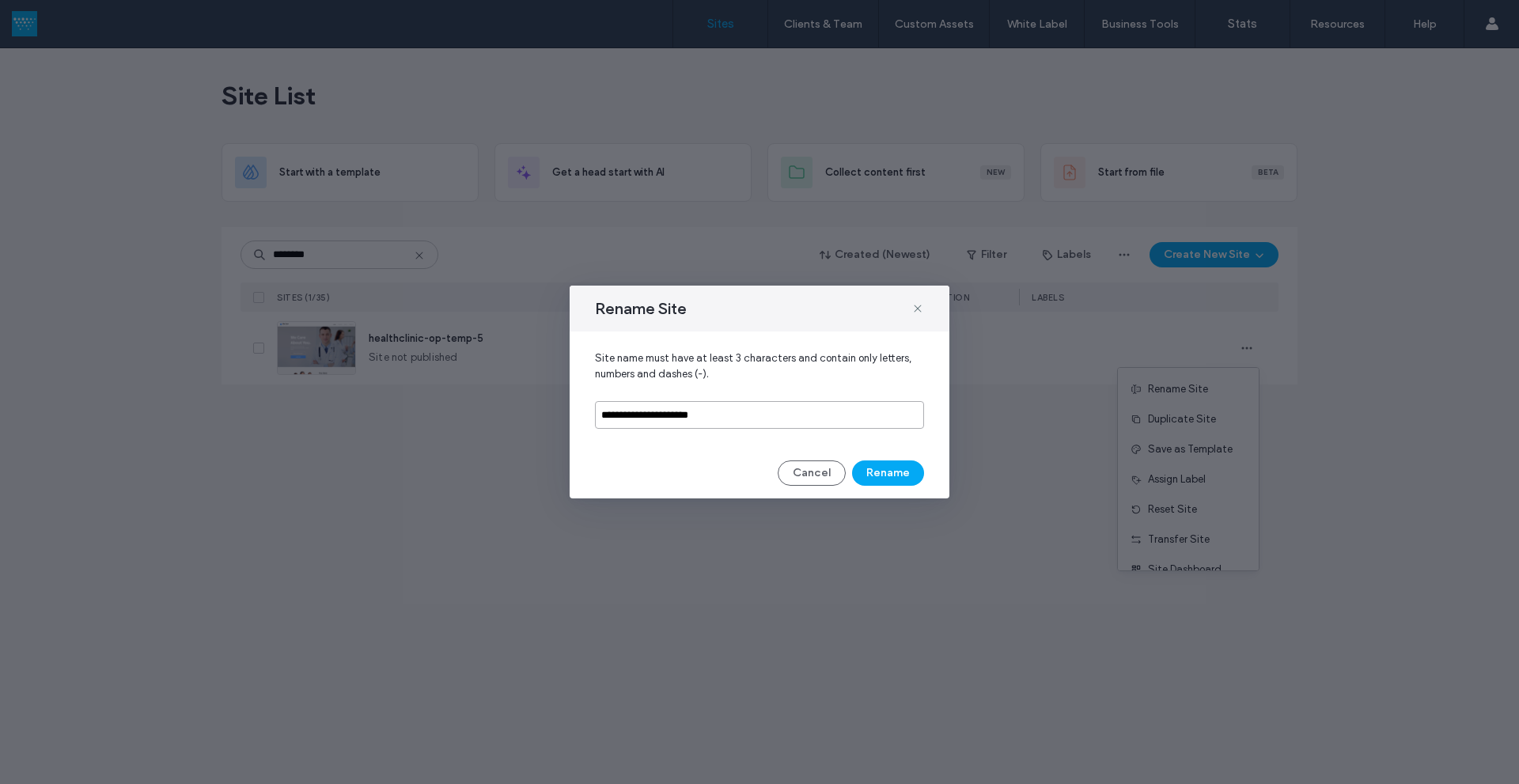
click at [734, 420] on input "**********" at bounding box center [760, 415] width 329 height 28
type input "**********"
click at [889, 471] on button "Rename" at bounding box center [888, 473] width 72 height 25
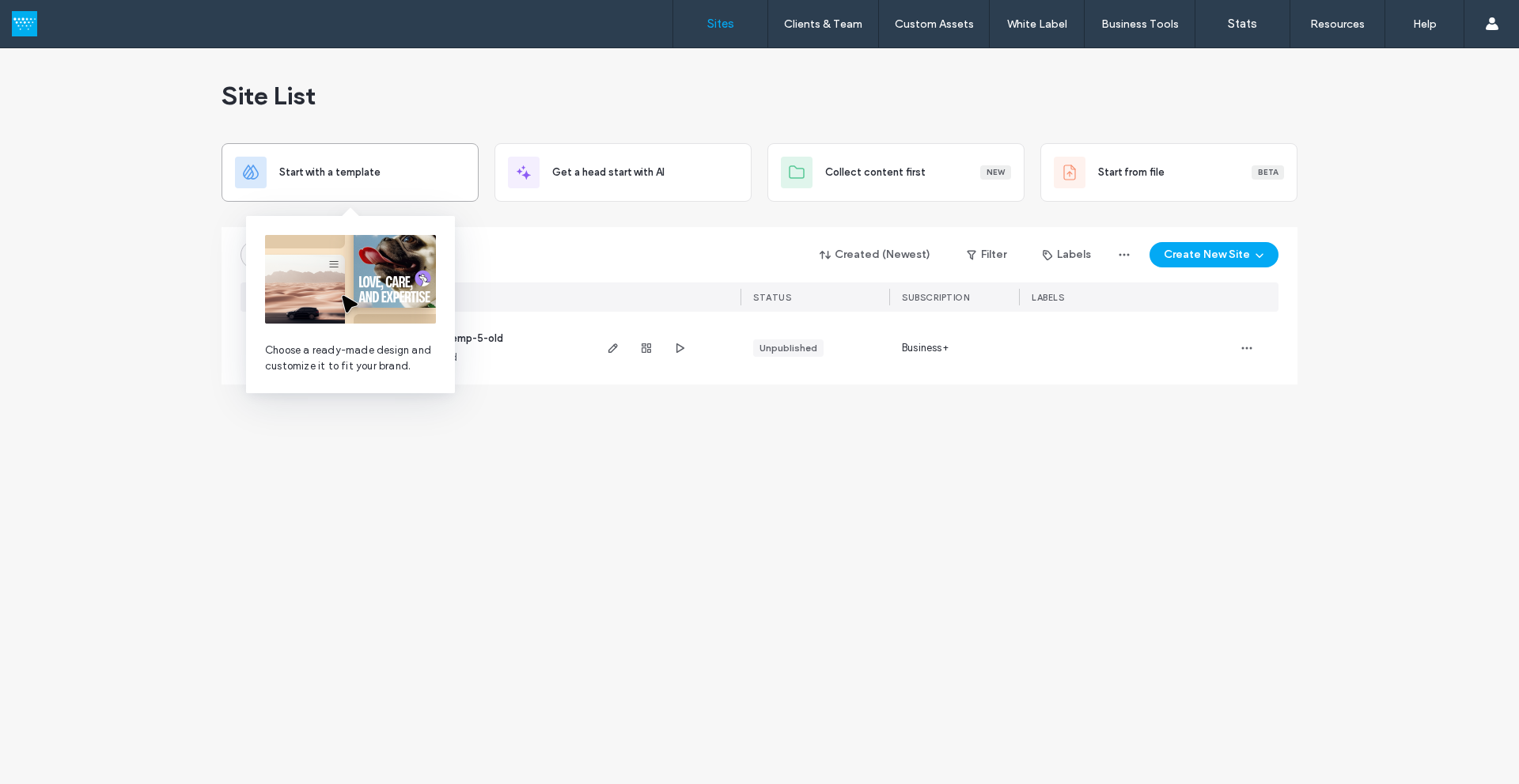
click at [337, 173] on span "Start with a template" at bounding box center [330, 172] width 101 height 16
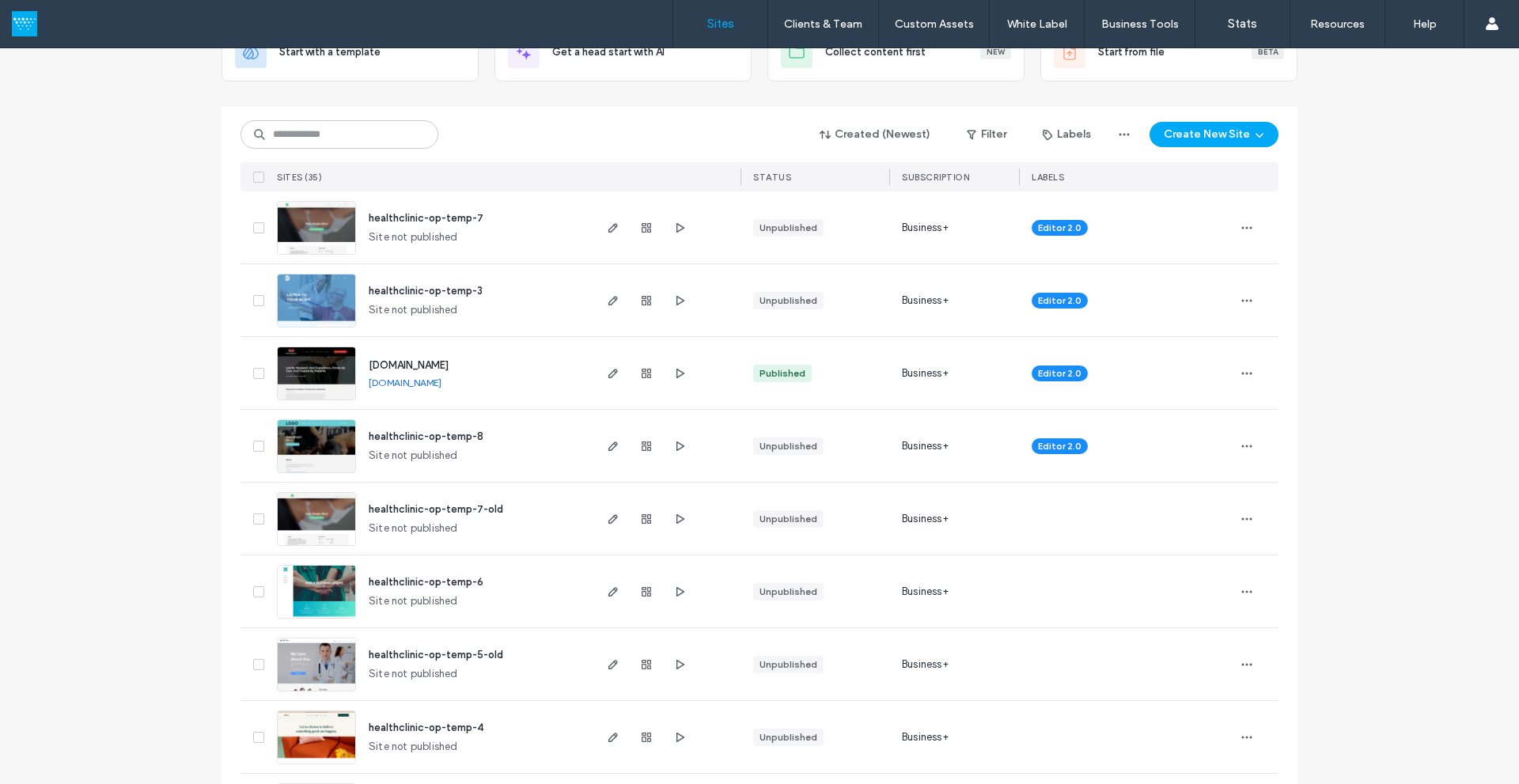
scroll to position [158, 0]
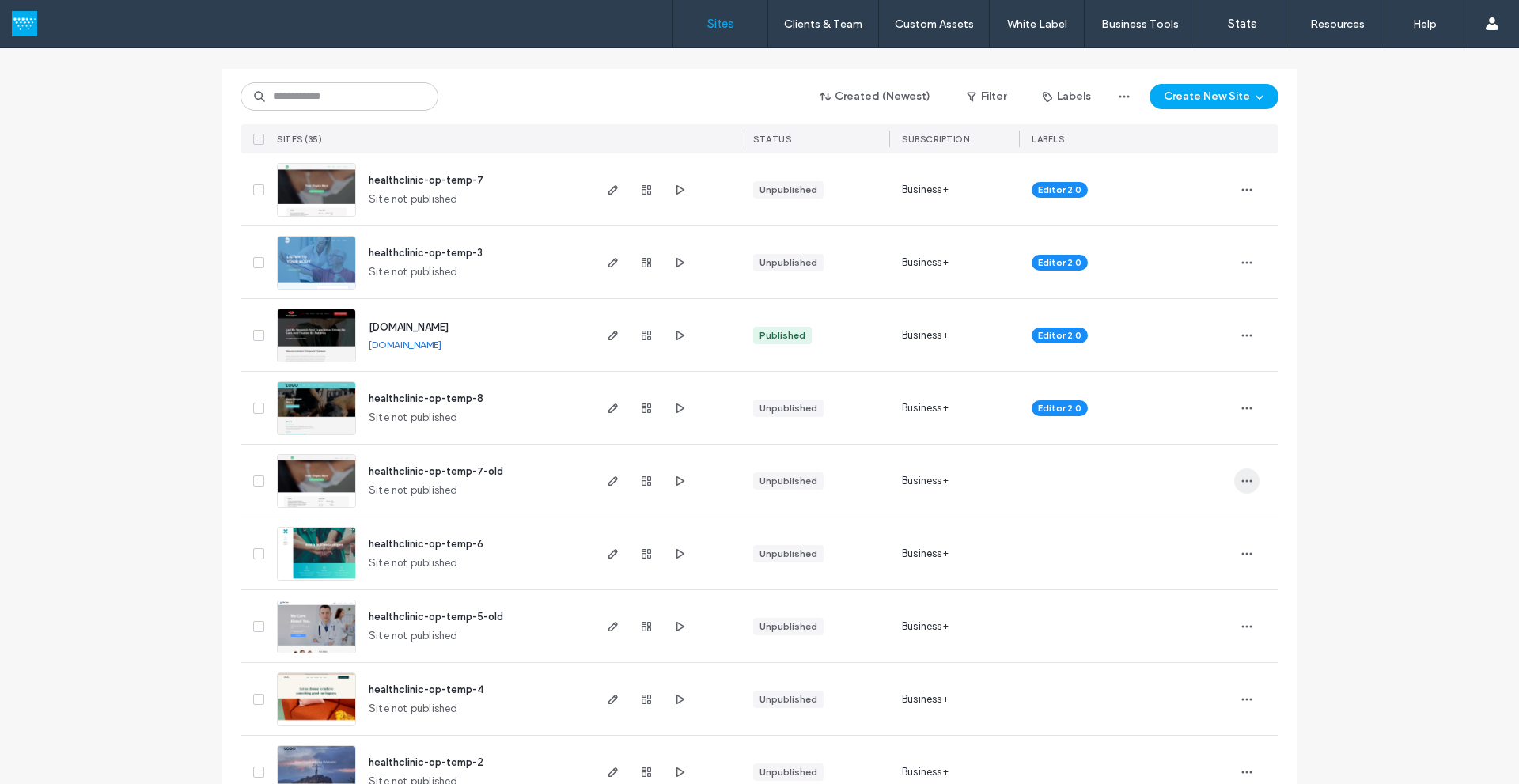
click at [1244, 485] on icon "button" at bounding box center [1246, 480] width 12 height 12
click at [1177, 681] on span "Delete Site" at bounding box center [1169, 682] width 52 height 16
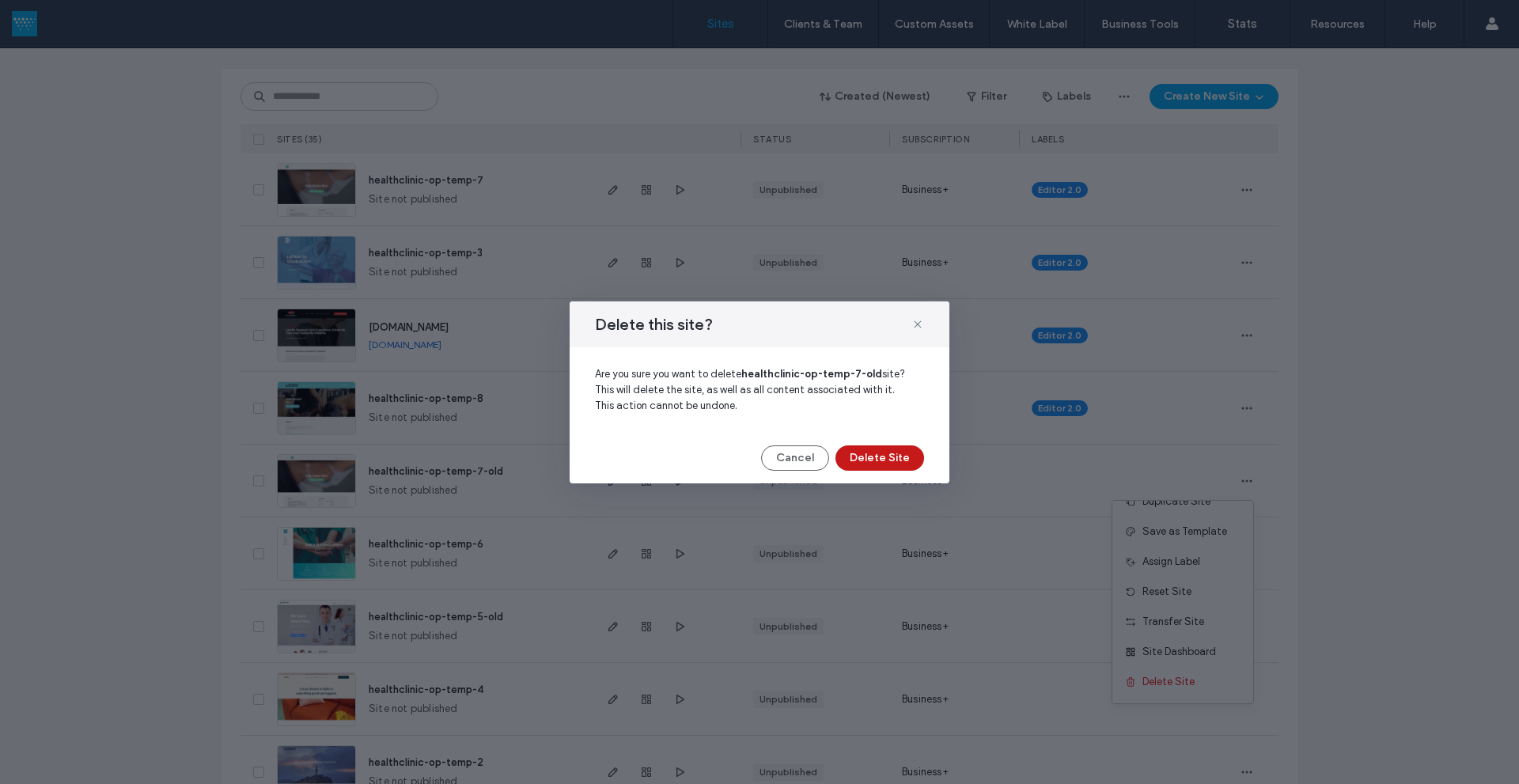
click at [904, 462] on button "Delete Site" at bounding box center [880, 457] width 88 height 25
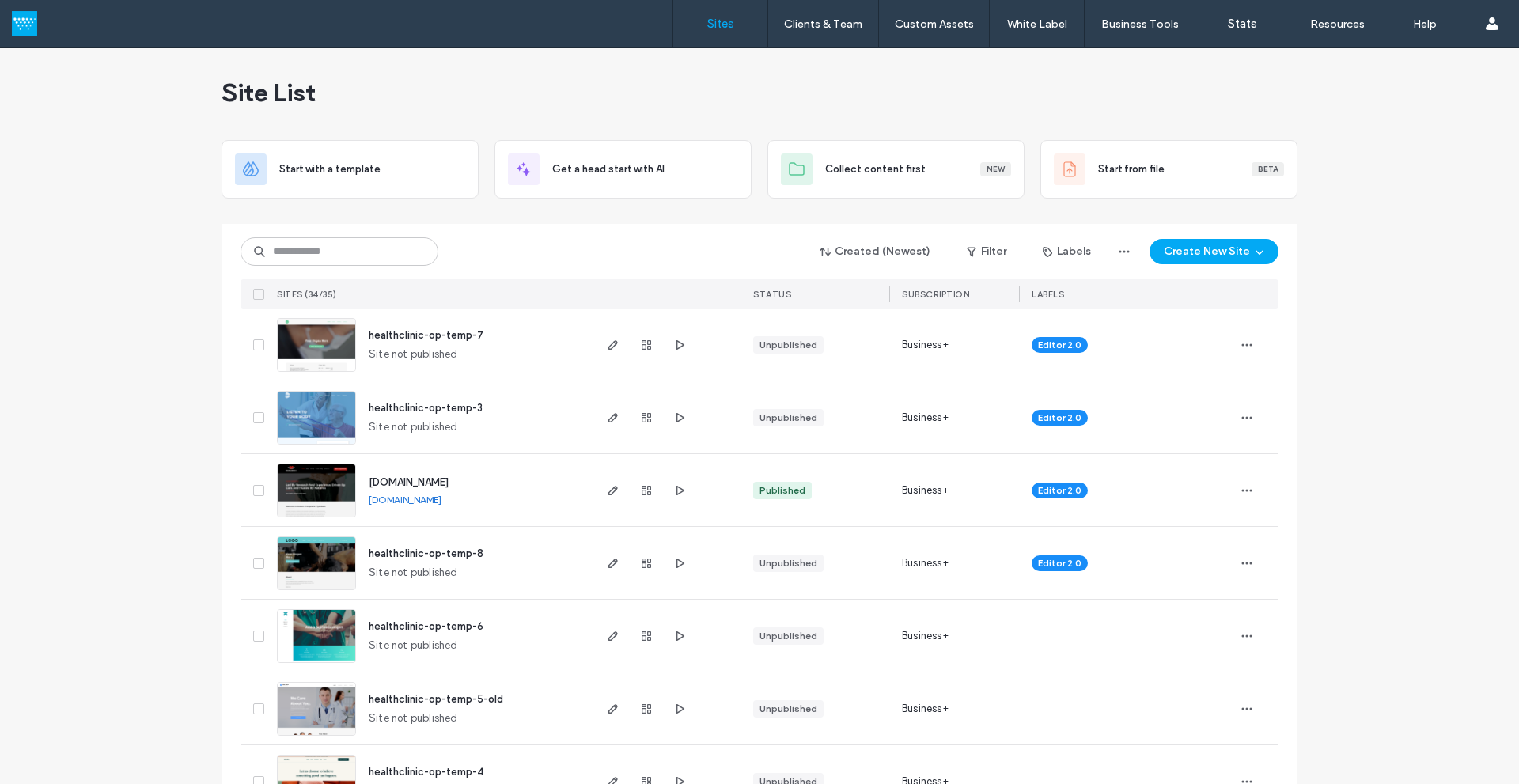
scroll to position [0, 0]
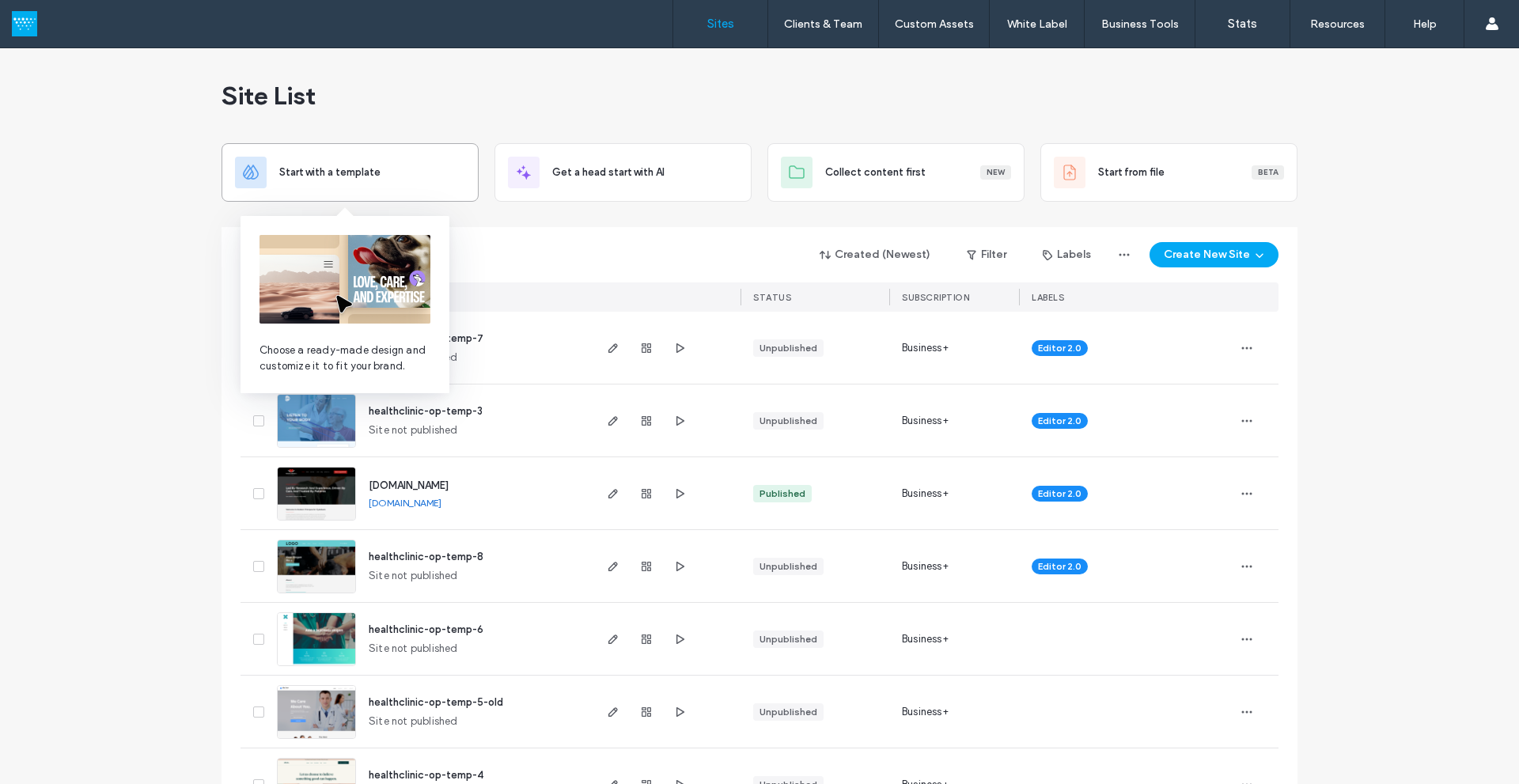
click at [305, 170] on span "Start with a template" at bounding box center [330, 172] width 101 height 16
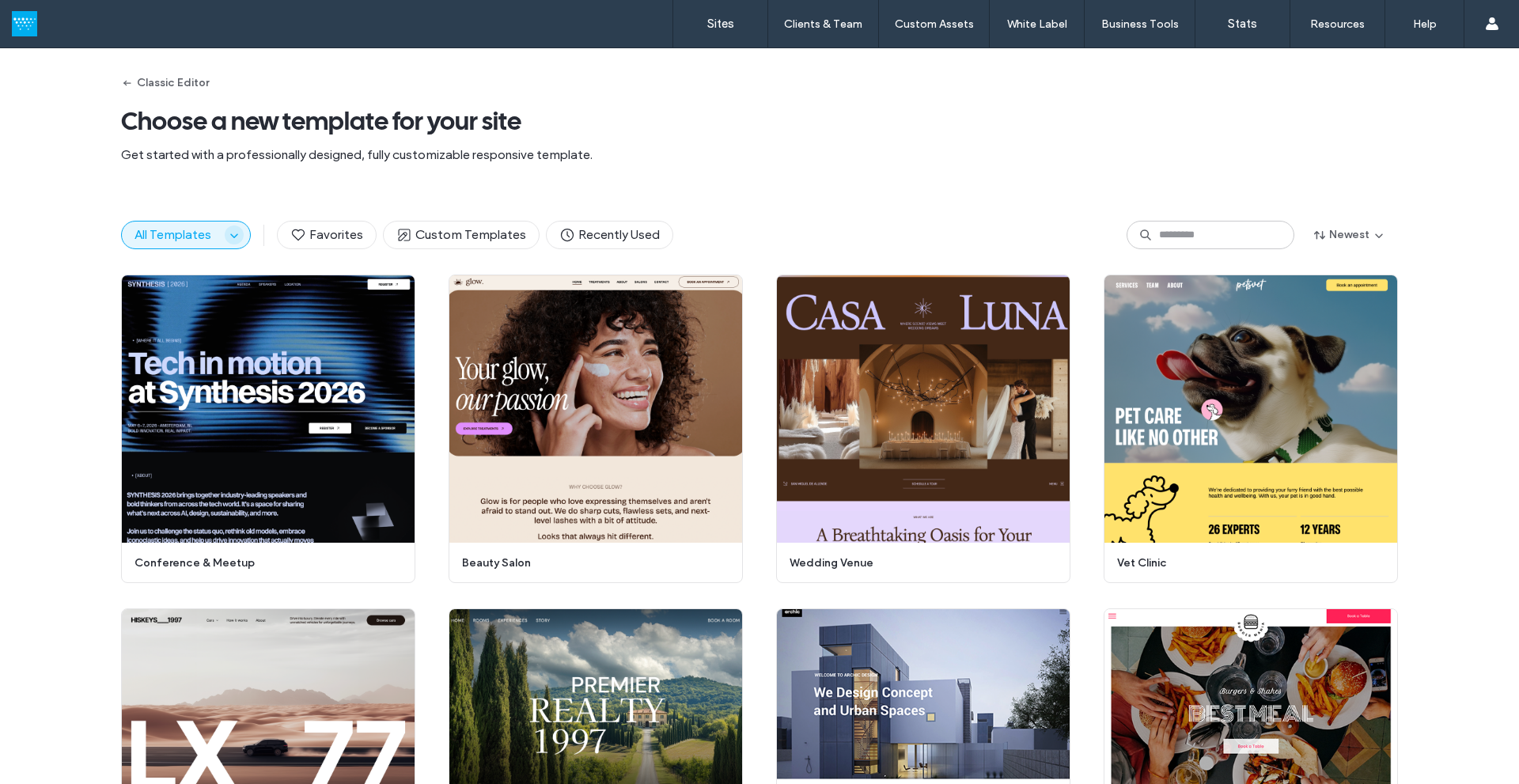
click at [228, 232] on icon "button" at bounding box center [233, 234] width 12 height 12
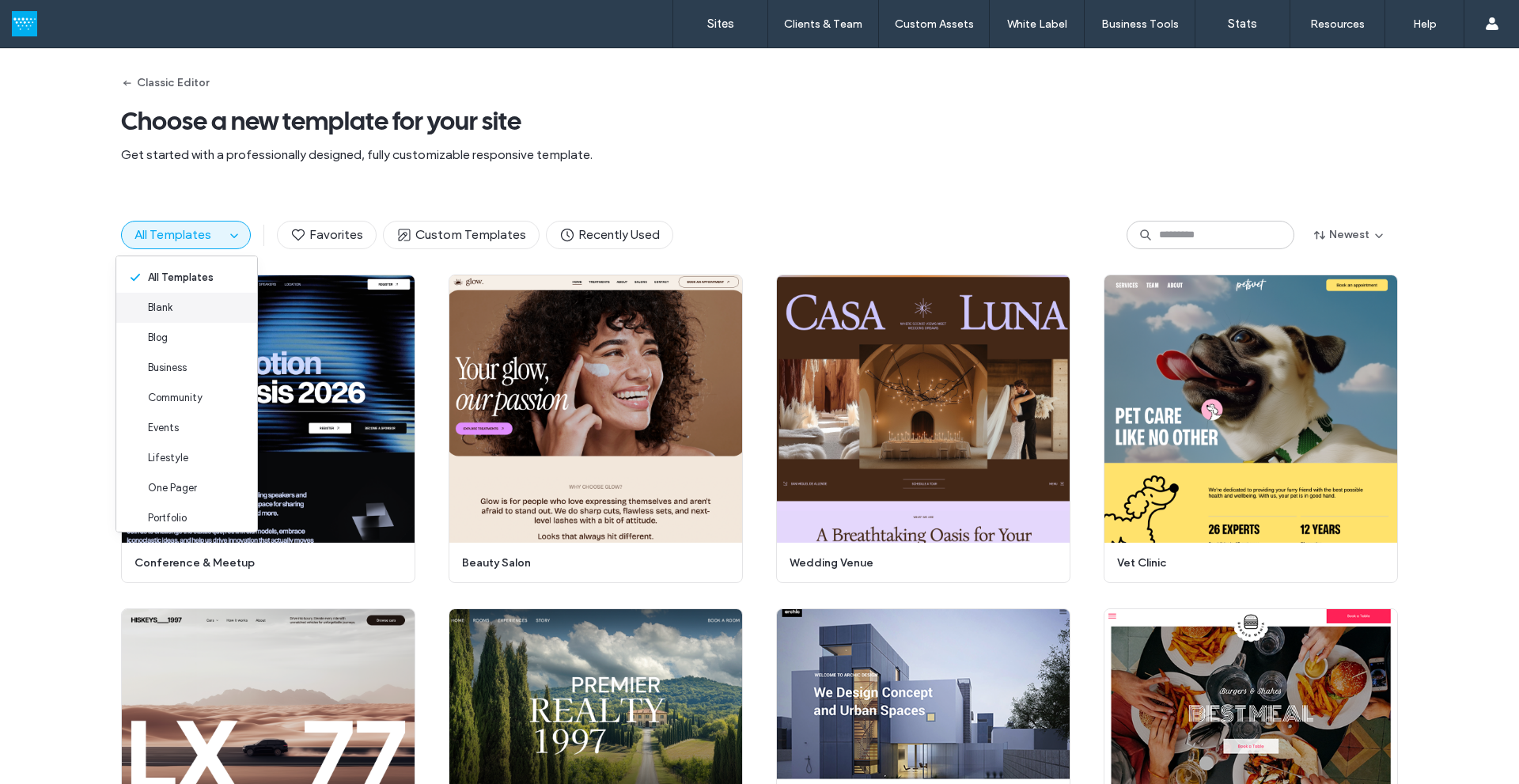
click at [177, 307] on div "Blank" at bounding box center [187, 308] width 141 height 30
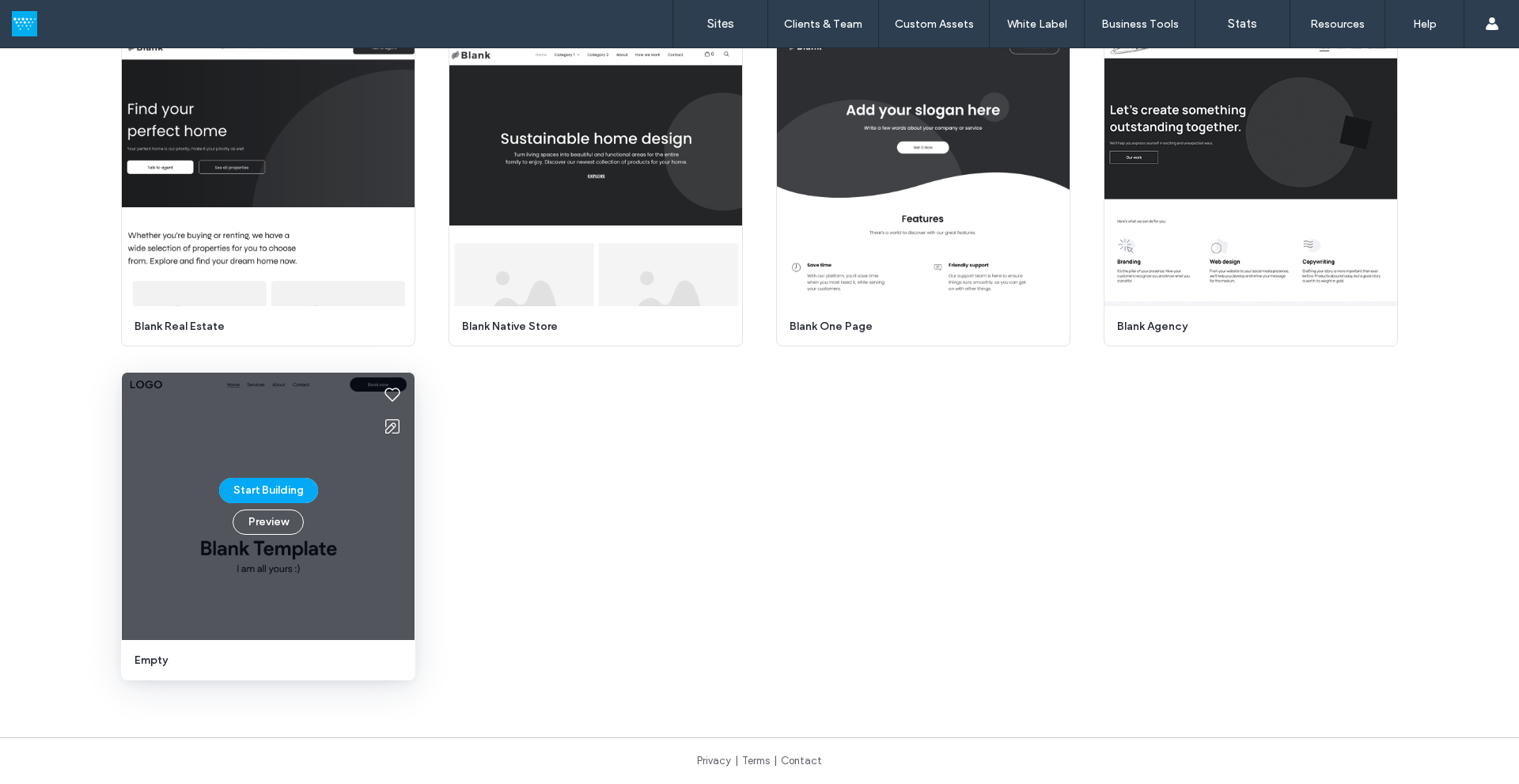
scroll to position [157, 0]
click at [313, 491] on div "Start Building Preview" at bounding box center [268, 506] width 293 height 268
click at [282, 489] on button "Start Building" at bounding box center [268, 490] width 99 height 25
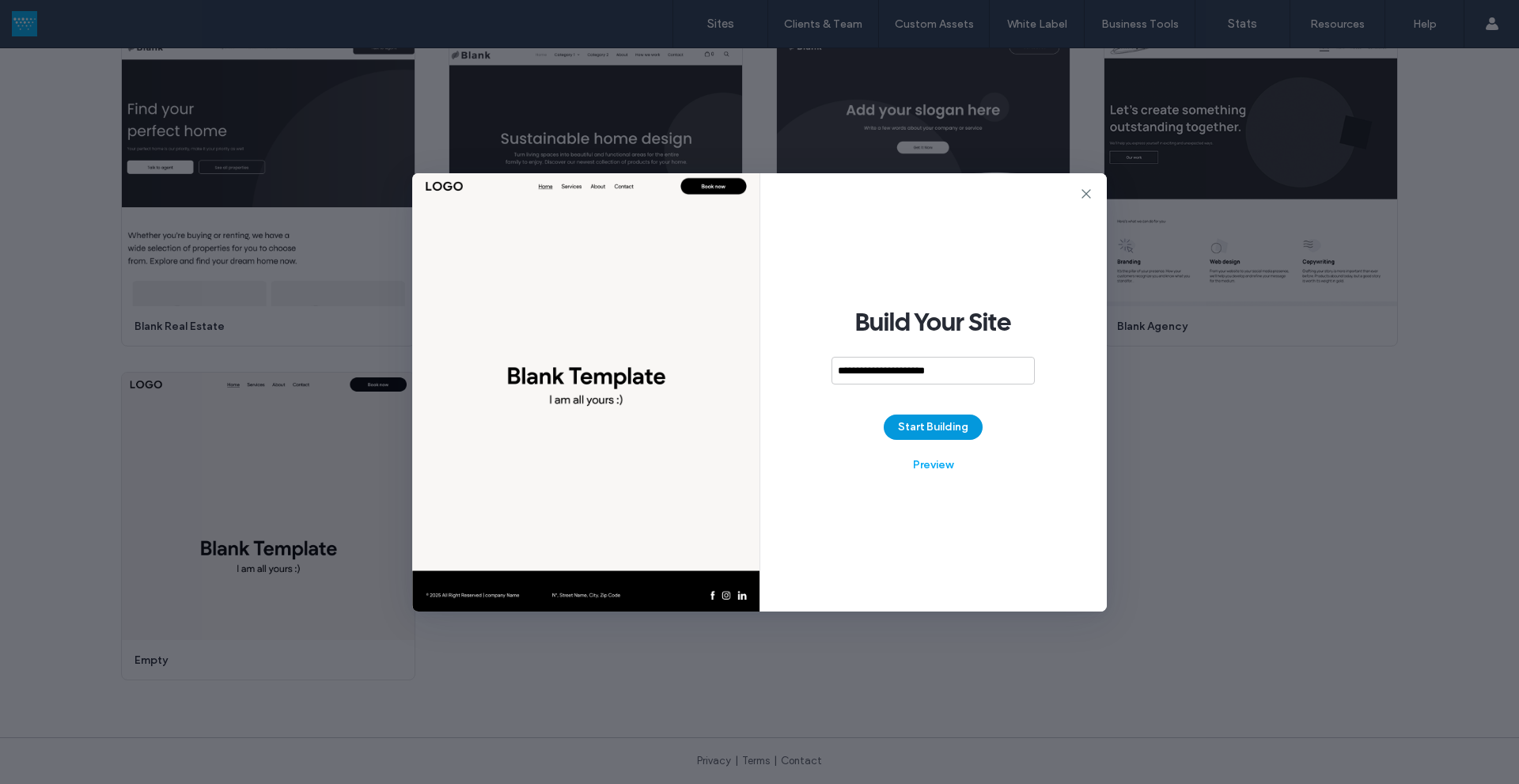
type input "**********"
click at [917, 419] on button "Start Building" at bounding box center [933, 427] width 99 height 25
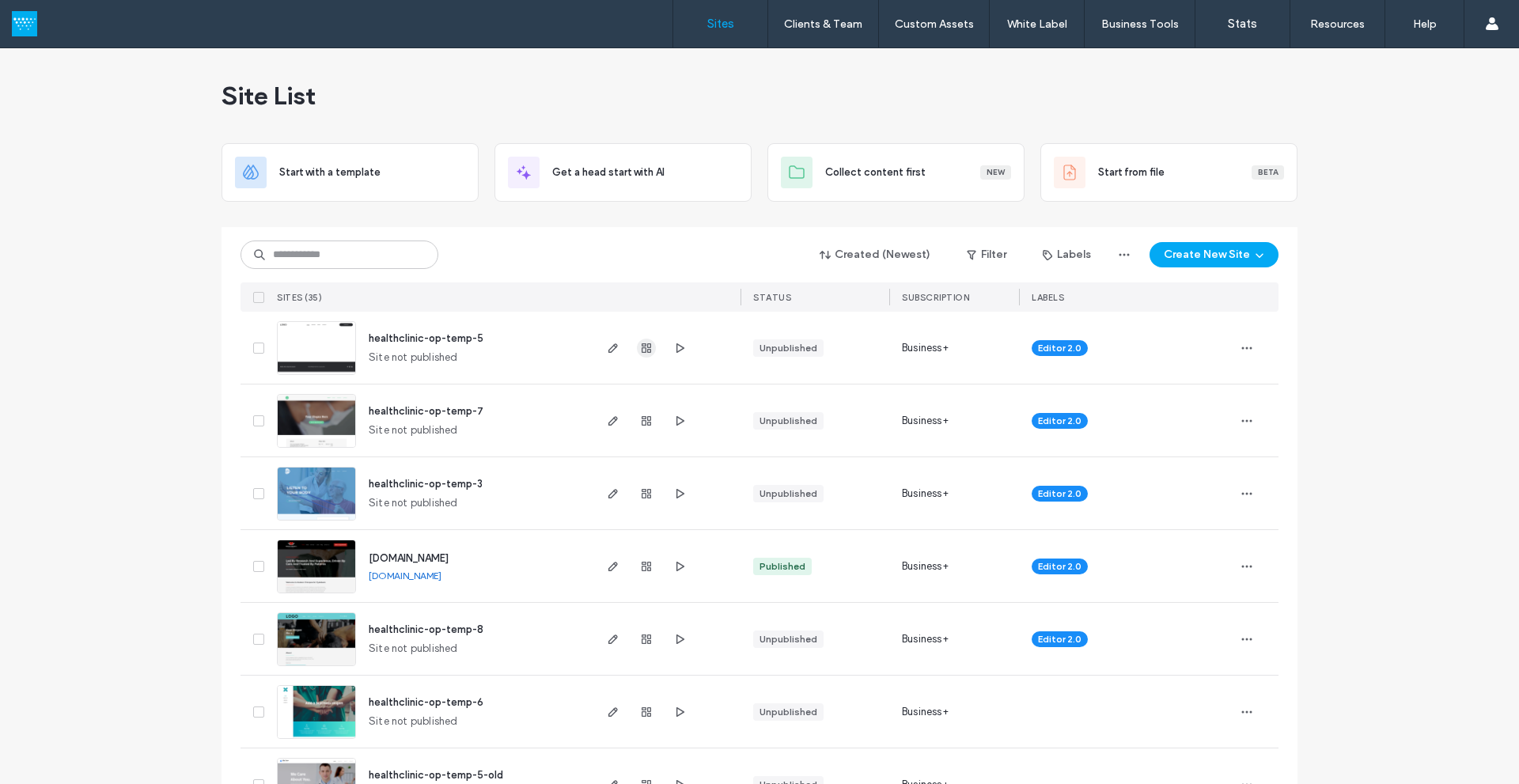
click at [644, 350] on icon "button" at bounding box center [646, 348] width 12 height 12
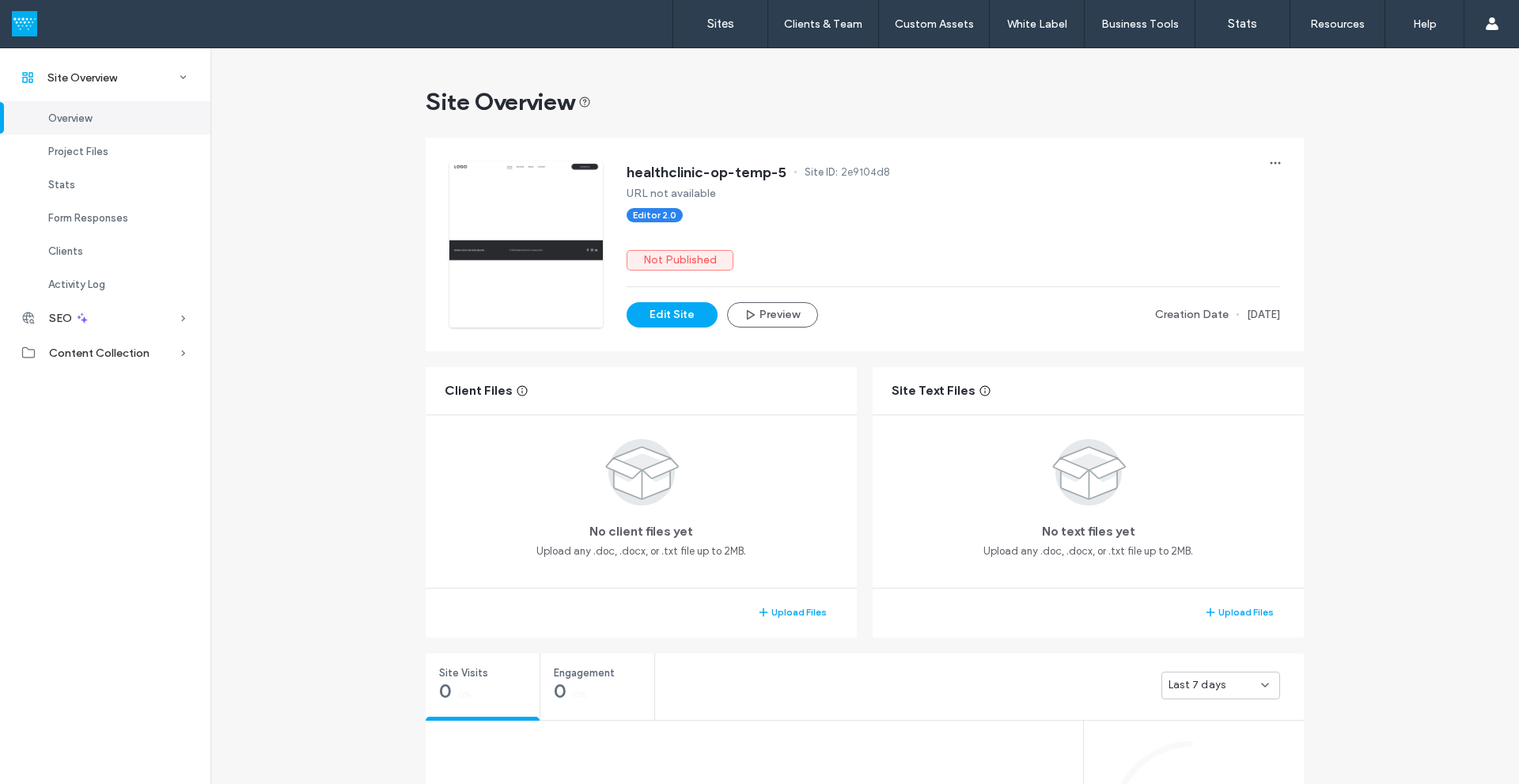
click at [849, 168] on span "2e9104d8" at bounding box center [866, 172] width 49 height 16
click at [850, 168] on span "2e9104d8" at bounding box center [866, 172] width 49 height 16
copy span "2e9104d8"
click at [768, 318] on button "Preview" at bounding box center [772, 314] width 91 height 25
click at [716, 17] on label "Sites" at bounding box center [720, 23] width 27 height 14
